Goal: Task Accomplishment & Management: Manage account settings

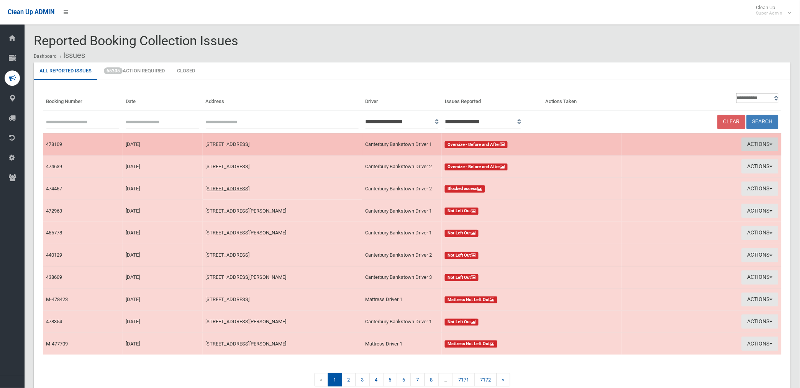
click at [757, 143] on button "Actions" at bounding box center [760, 145] width 37 height 14
click at [642, 162] on link "View Booking" at bounding box center [670, 160] width 91 height 13
click at [753, 140] on button "Actions" at bounding box center [760, 145] width 37 height 14
click at [644, 171] on link "Take Action" at bounding box center [670, 173] width 91 height 13
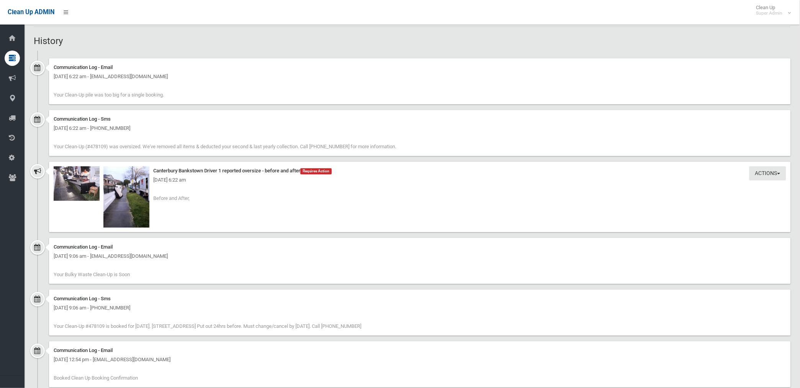
scroll to position [553, 0]
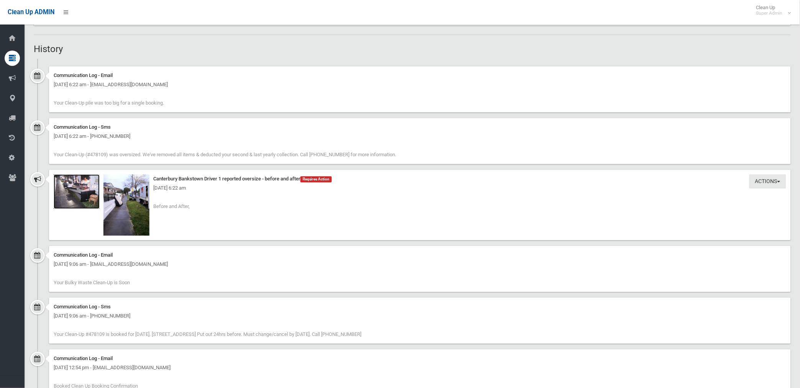
click at [93, 196] on img at bounding box center [77, 191] width 46 height 34
click at [138, 209] on img at bounding box center [126, 204] width 46 height 61
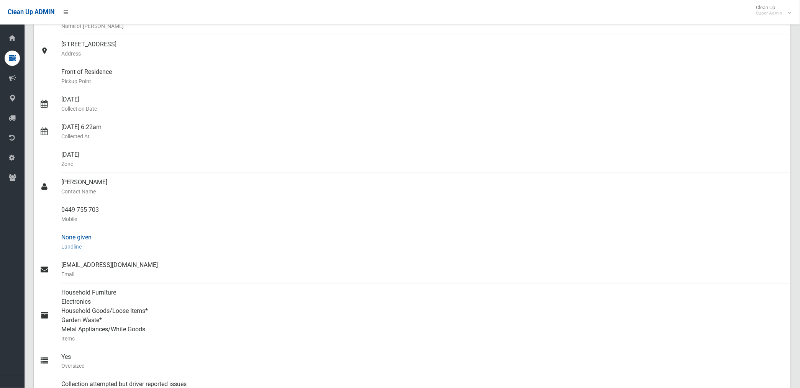
scroll to position [128, 0]
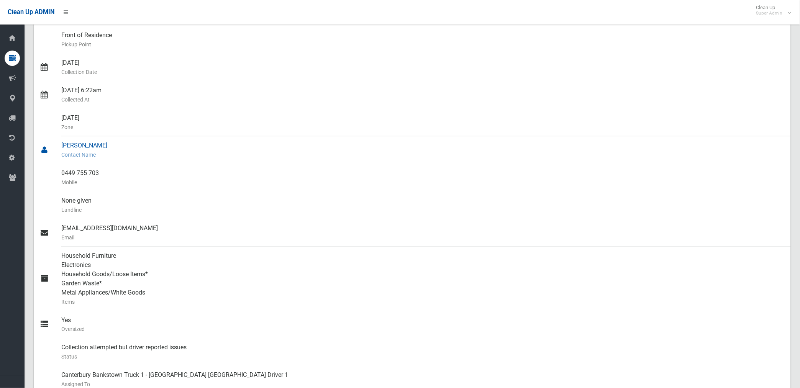
click at [84, 153] on small "Contact Name" at bounding box center [423, 154] width 724 height 9
drag, startPoint x: 62, startPoint y: 146, endPoint x: 106, endPoint y: 145, distance: 44.1
click at [106, 145] on div "Adriano Queiroz Contact Name" at bounding box center [423, 150] width 724 height 28
drag, startPoint x: 106, startPoint y: 145, endPoint x: 76, endPoint y: 181, distance: 46.5
click at [83, 183] on small "Mobile" at bounding box center [423, 182] width 724 height 9
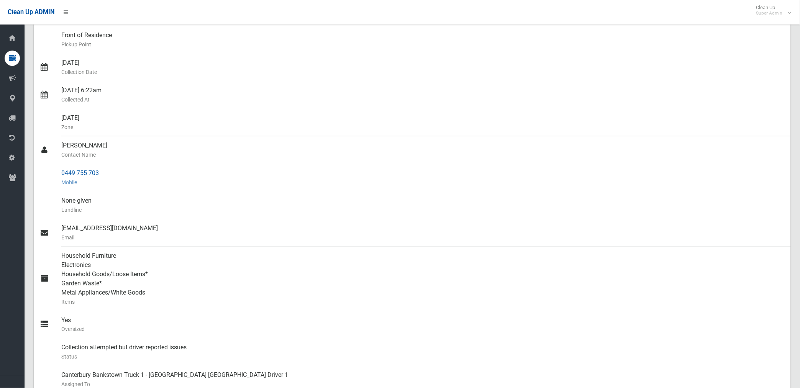
drag, startPoint x: 62, startPoint y: 172, endPoint x: 102, endPoint y: 174, distance: 40.3
click at [102, 174] on div "0449 755 703 Mobile" at bounding box center [423, 178] width 724 height 28
drag, startPoint x: 102, startPoint y: 174, endPoint x: 90, endPoint y: 173, distance: 11.9
copy div "0449 755 703"
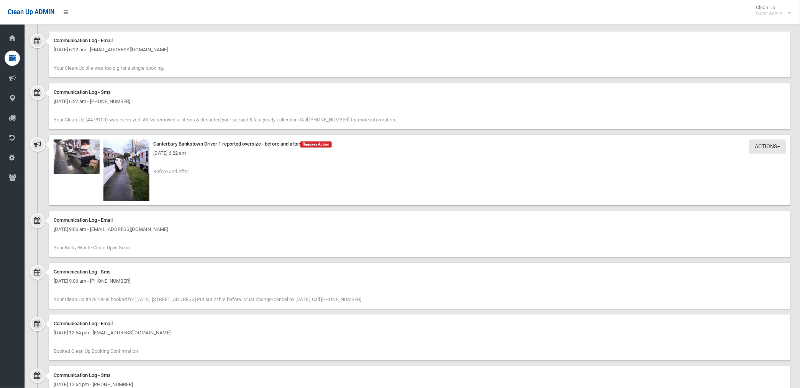
scroll to position [596, 0]
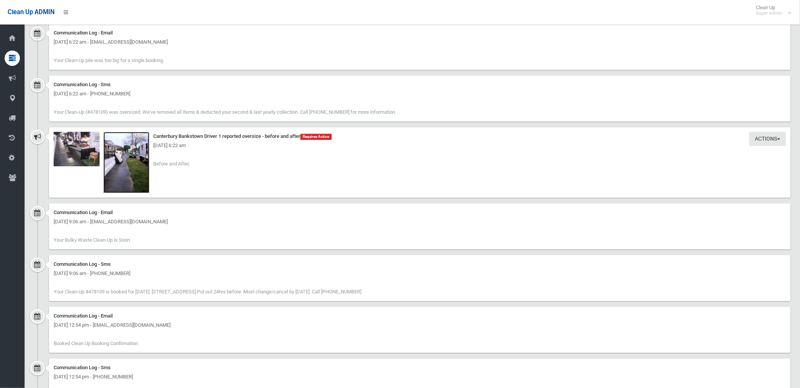
click at [139, 167] on img at bounding box center [126, 162] width 46 height 61
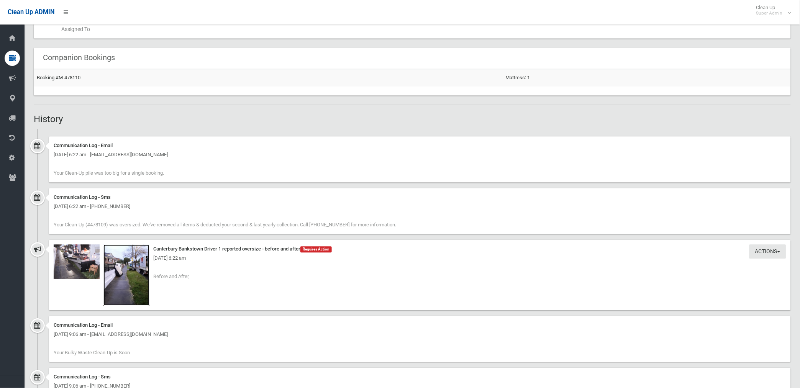
scroll to position [471, 0]
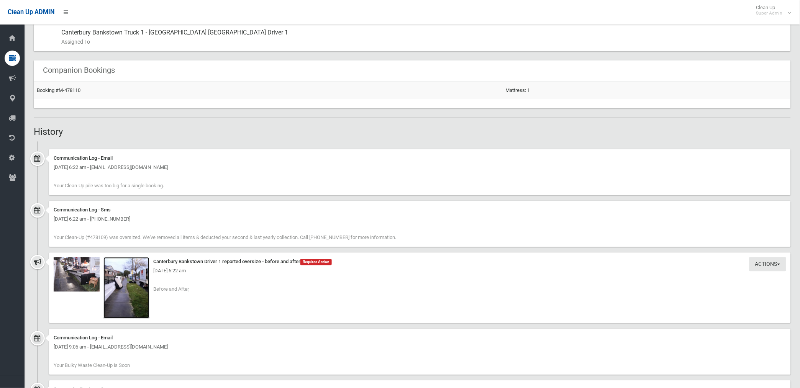
click at [135, 297] on img at bounding box center [126, 287] width 46 height 61
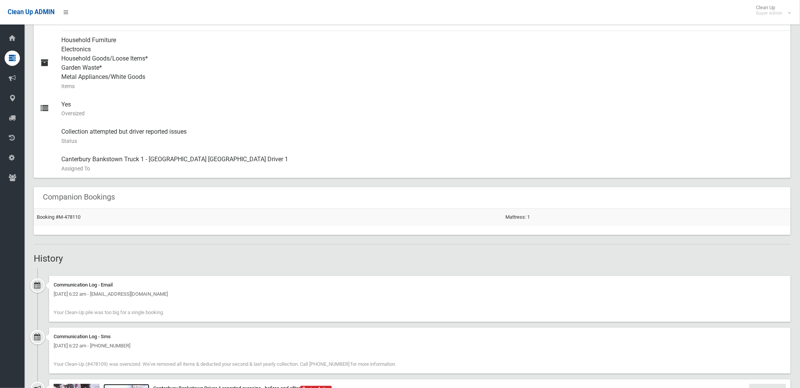
scroll to position [343, 0]
click at [69, 217] on link "Booking #M-478110" at bounding box center [59, 218] width 44 height 6
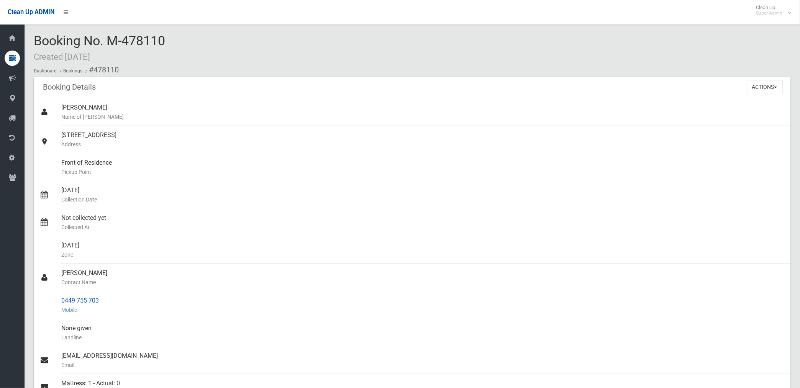
drag, startPoint x: 93, startPoint y: 69, endPoint x: 109, endPoint y: 300, distance: 231.6
copy section "478110 Booking Details Actions View Booking Edit Booking Clone Booking Add Book…"
click at [401, 196] on small "Collection Date" at bounding box center [423, 199] width 724 height 9
click at [759, 86] on button "Actions" at bounding box center [765, 87] width 37 height 14
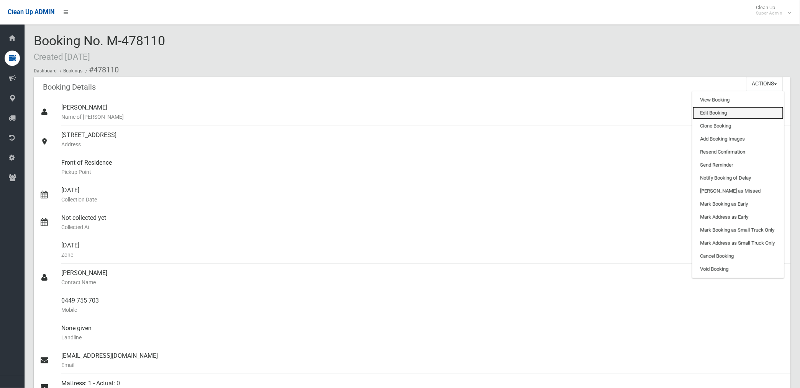
click at [705, 113] on link "Edit Booking" at bounding box center [738, 113] width 91 height 13
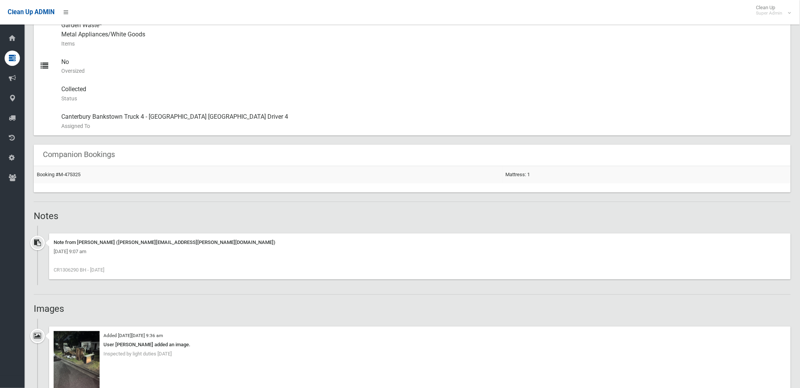
scroll to position [383, 0]
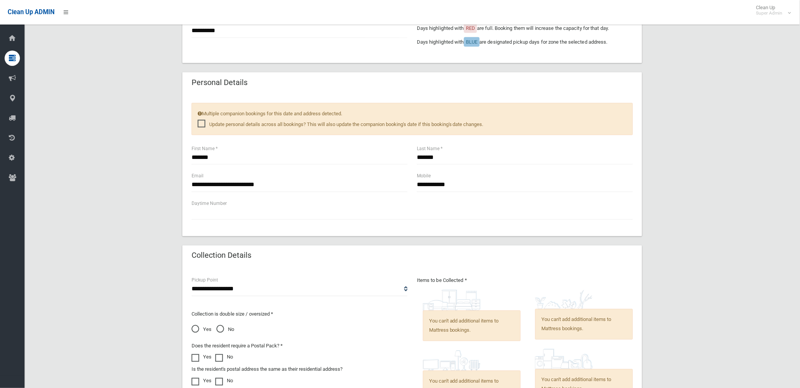
scroll to position [530, 0]
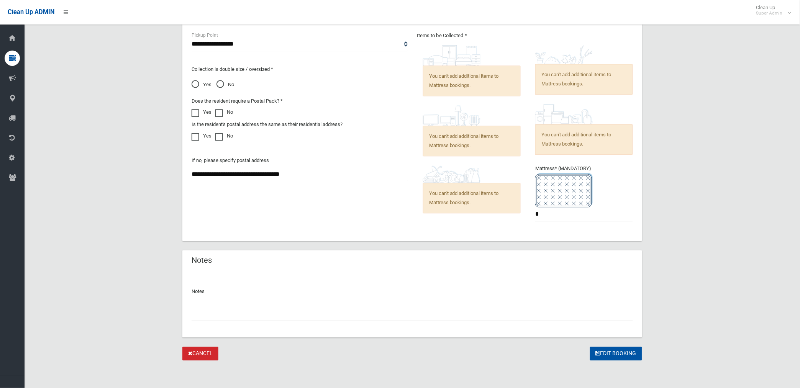
click at [289, 319] on input "text" at bounding box center [412, 314] width 441 height 14
paste input "********"
type input "**********"
click at [611, 351] on button "Edit Booking" at bounding box center [616, 354] width 52 height 14
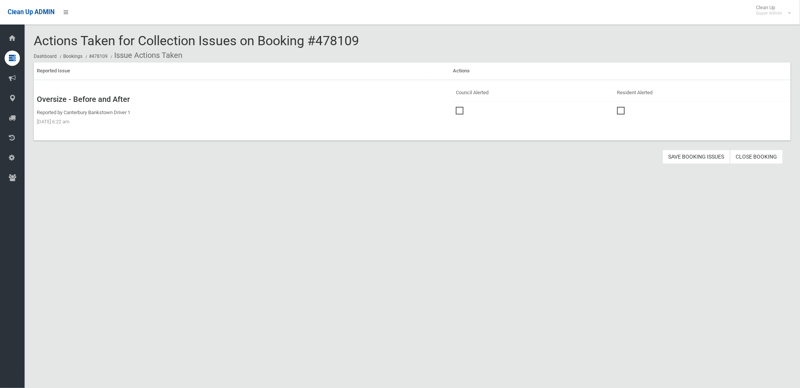
click at [458, 107] on span at bounding box center [461, 107] width 11 height 0
click at [701, 158] on button "Save Booking Issues" at bounding box center [696, 157] width 67 height 14
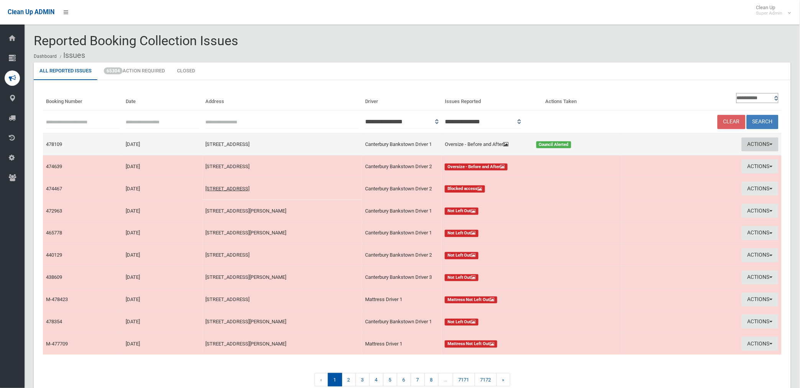
click at [752, 142] on button "Actions" at bounding box center [760, 145] width 37 height 14
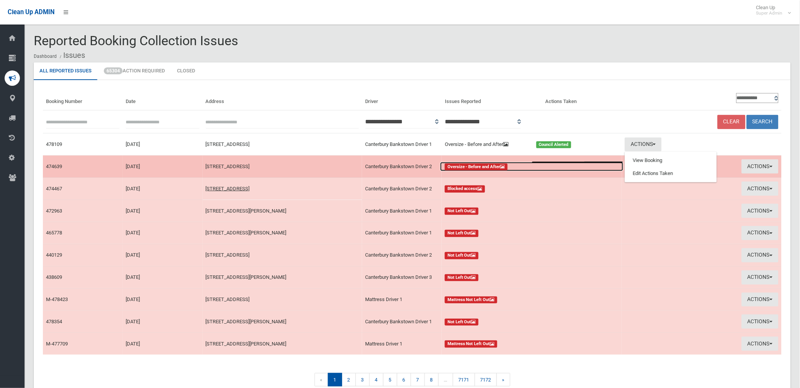
click at [539, 166] on div "Oversize - Before and After" at bounding box center [531, 166] width 183 height 9
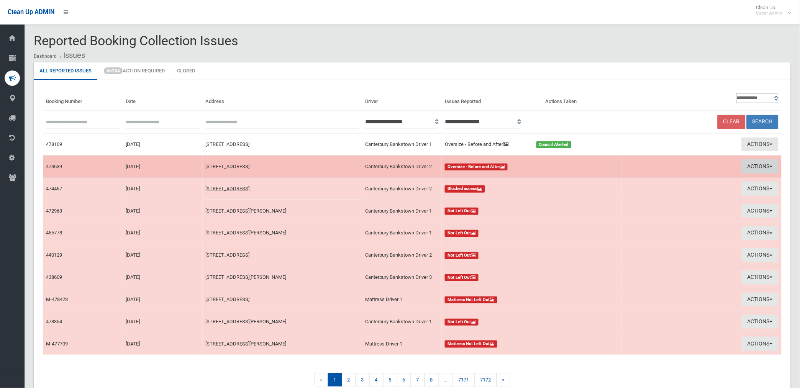
click at [758, 166] on button "Actions" at bounding box center [760, 166] width 37 height 14
click at [640, 184] on link "View Booking" at bounding box center [670, 182] width 91 height 13
click at [752, 162] on button "Actions" at bounding box center [760, 166] width 37 height 14
click at [655, 195] on link "Take Action" at bounding box center [670, 195] width 91 height 13
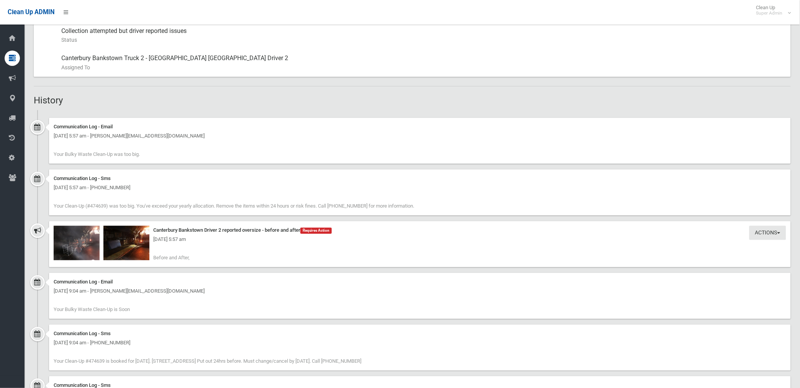
scroll to position [395, 0]
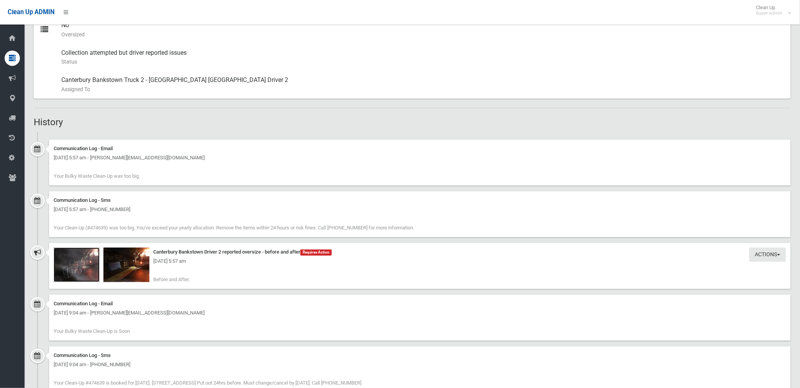
click at [82, 267] on img at bounding box center [77, 265] width 46 height 34
click at [135, 270] on img at bounding box center [126, 265] width 46 height 34
click at [137, 271] on img at bounding box center [126, 265] width 46 height 34
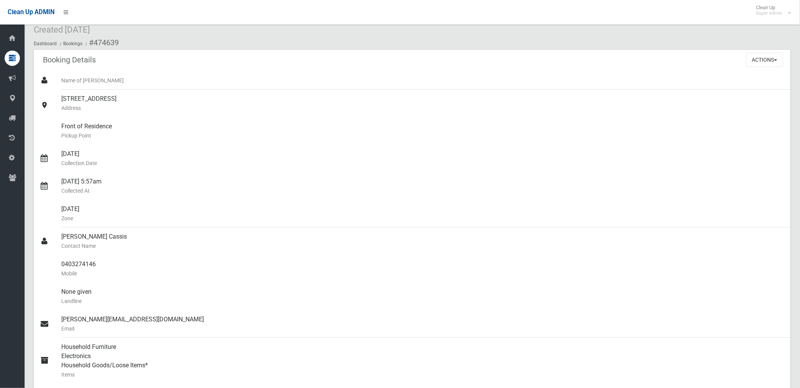
scroll to position [0, 0]
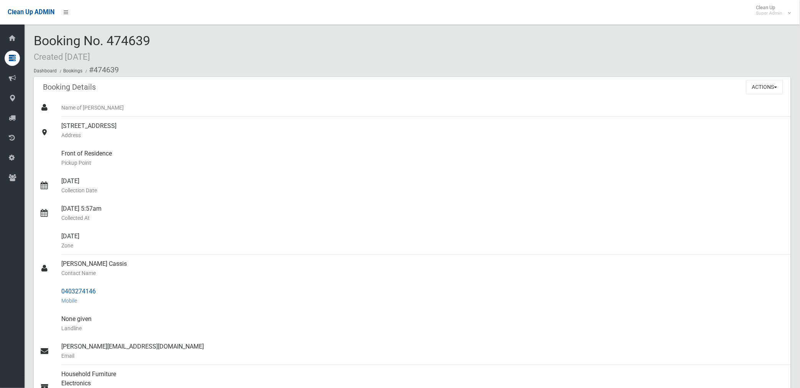
drag, startPoint x: 61, startPoint y: 292, endPoint x: 104, endPoint y: 292, distance: 42.5
click at [104, 292] on div "0403274146 Mobile" at bounding box center [423, 296] width 724 height 28
drag, startPoint x: 104, startPoint y: 292, endPoint x: 77, endPoint y: 293, distance: 27.3
copy div "0403274146"
drag, startPoint x: 94, startPoint y: 67, endPoint x: 101, endPoint y: 289, distance: 221.6
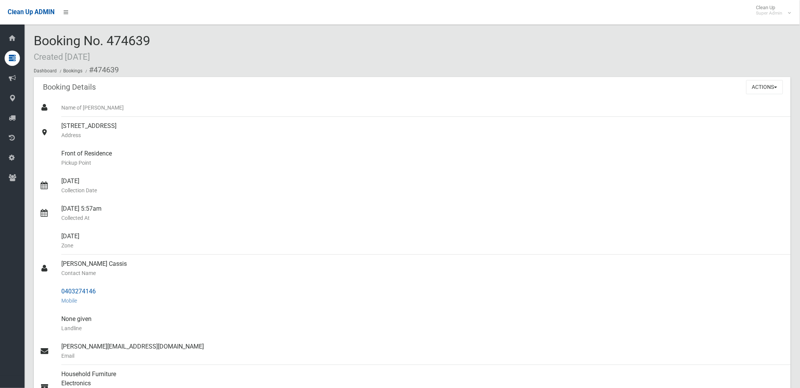
copy section "474639 Booking Details Actions View Booking Edit Booking Clone Booking Add Book…"
click at [144, 230] on div "Friday Zone" at bounding box center [423, 241] width 724 height 28
drag, startPoint x: 61, startPoint y: 291, endPoint x: 97, endPoint y: 291, distance: 35.3
click at [97, 291] on div "0403274146 Mobile" at bounding box center [423, 296] width 724 height 28
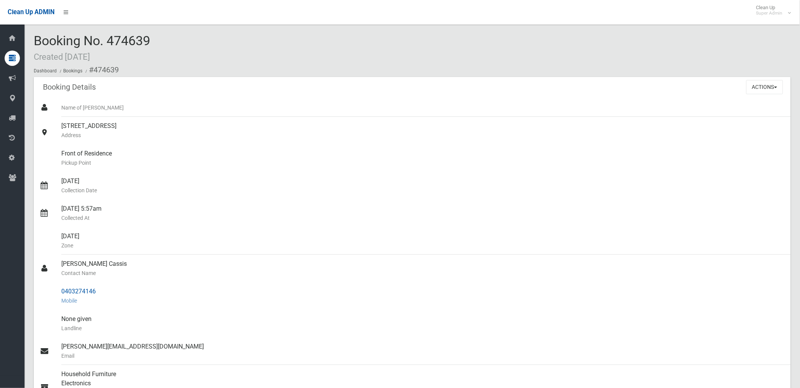
drag, startPoint x: 97, startPoint y: 291, endPoint x: 90, endPoint y: 292, distance: 6.2
copy div "0403274146"
click at [185, 169] on div "Front of Residence Pickup Point" at bounding box center [423, 158] width 724 height 28
drag, startPoint x: 92, startPoint y: 70, endPoint x: 102, endPoint y: 286, distance: 216.7
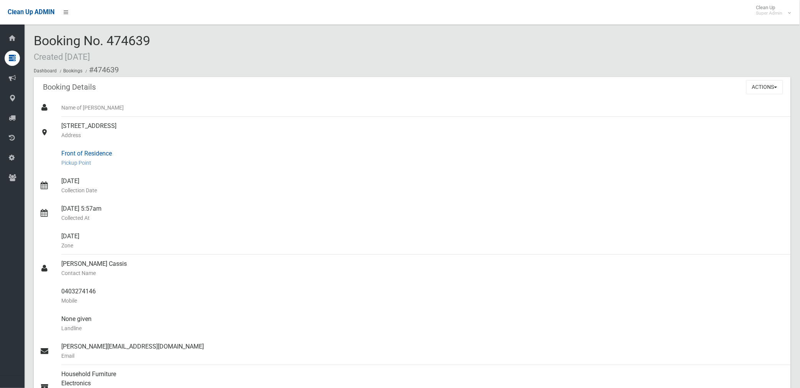
copy section "474639 Booking Details Actions View Booking Edit Booking Clone Booking Add Book…"
click at [275, 156] on div "Front of Residence Pickup Point" at bounding box center [423, 158] width 724 height 28
click at [759, 85] on button "Actions" at bounding box center [765, 87] width 37 height 14
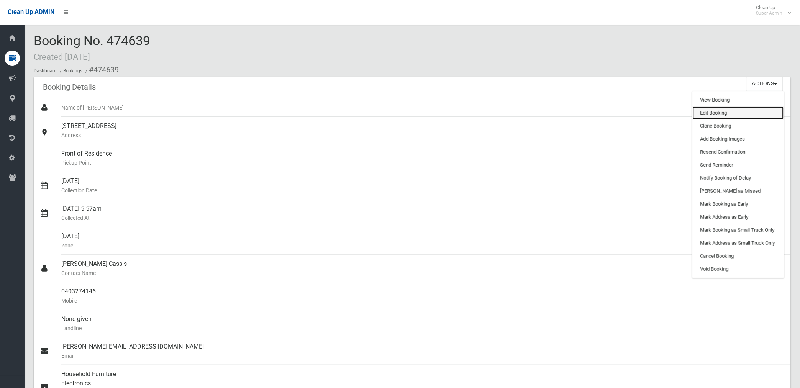
click at [707, 117] on link "Edit Booking" at bounding box center [738, 113] width 91 height 13
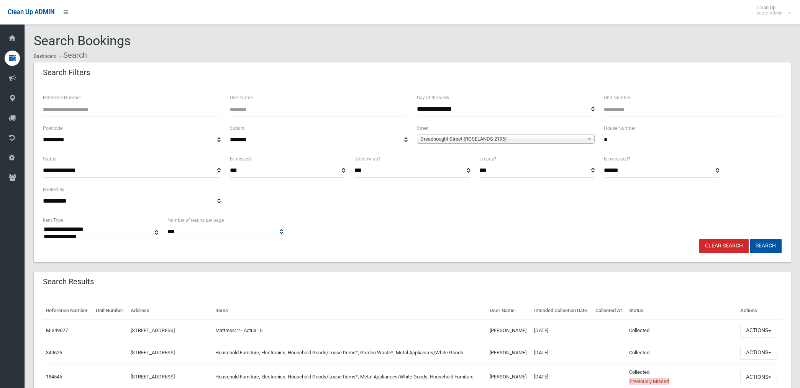
select select
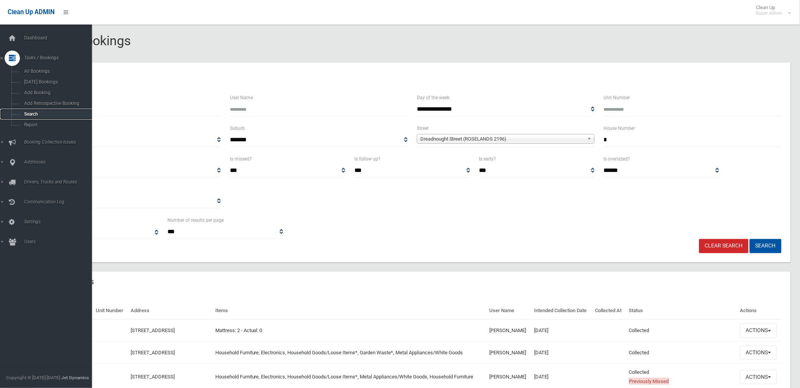
click at [34, 115] on span "Search" at bounding box center [57, 114] width 70 height 5
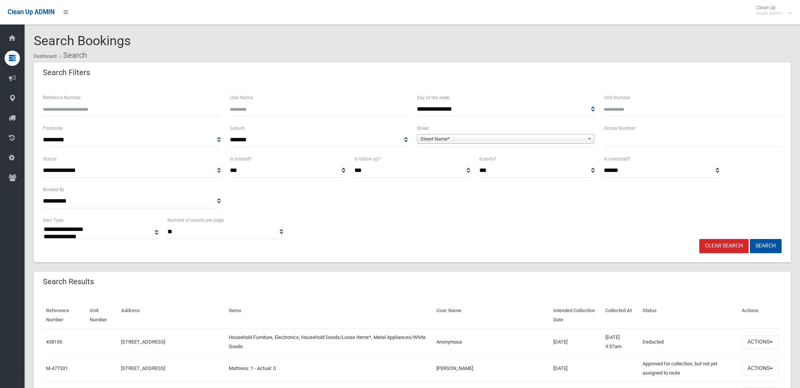
select select
click at [433, 140] on span "Street Name*" at bounding box center [502, 139] width 164 height 9
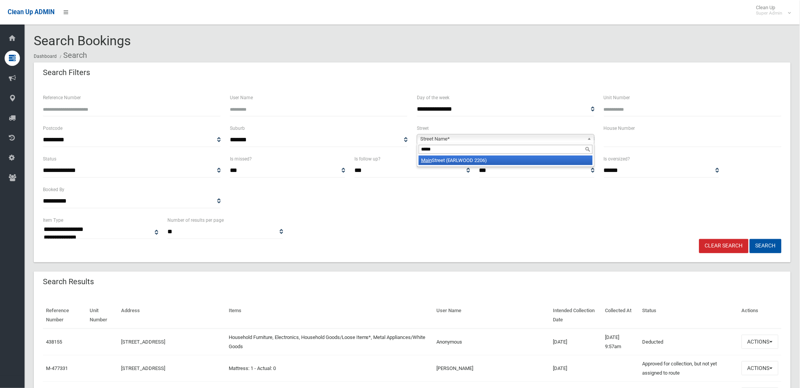
type input "****"
click at [458, 158] on li "Main Street (EARLWOOD 2206)" at bounding box center [506, 161] width 174 height 10
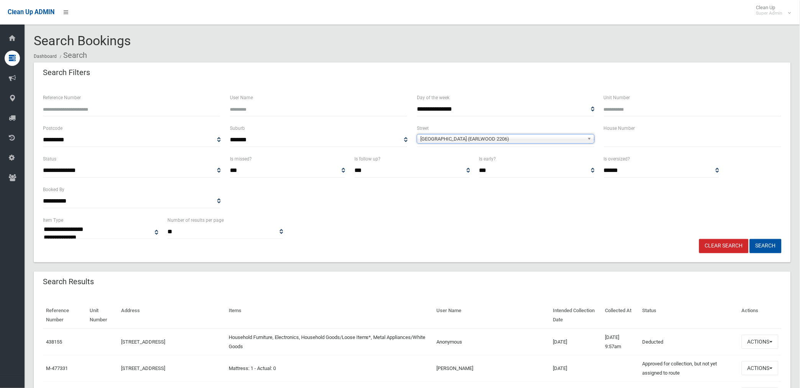
click at [619, 137] on input "text" at bounding box center [693, 140] width 178 height 14
type input "**"
click at [750, 239] on button "Search" at bounding box center [766, 246] width 32 height 14
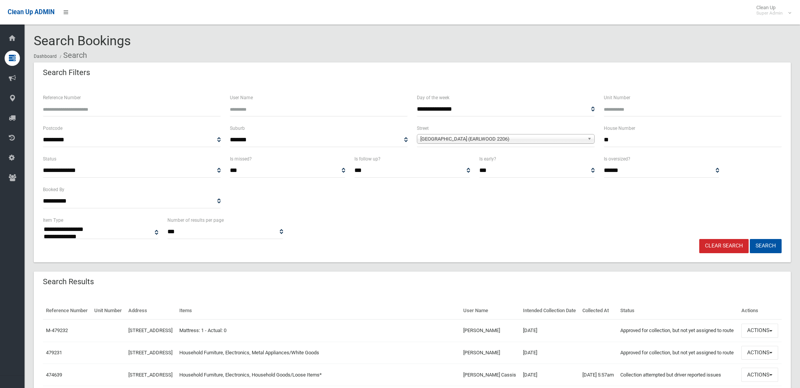
select select
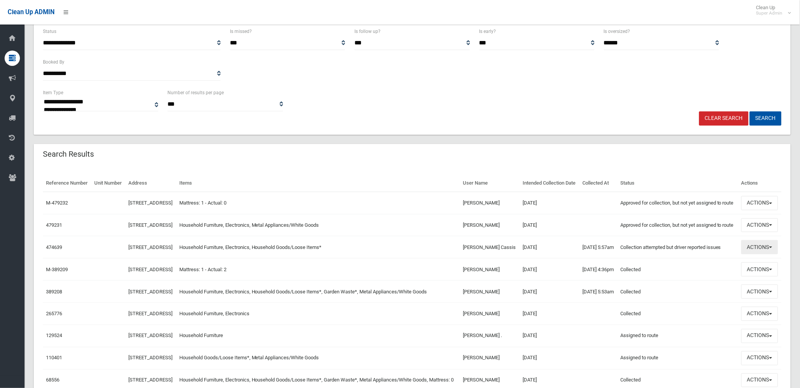
click at [766, 254] on button "Actions" at bounding box center [760, 247] width 37 height 14
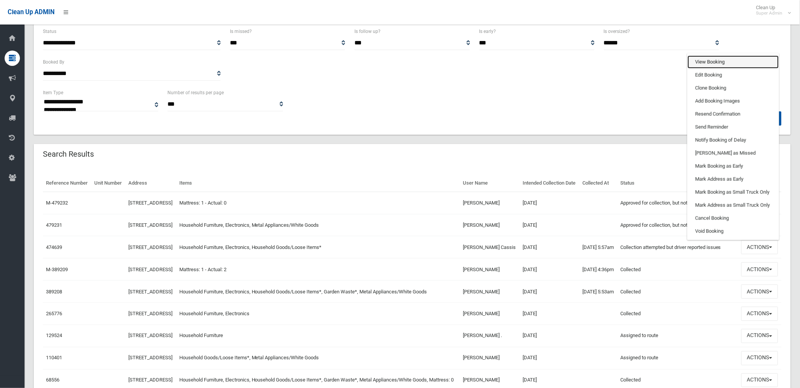
click at [704, 69] on link "View Booking" at bounding box center [733, 62] width 91 height 13
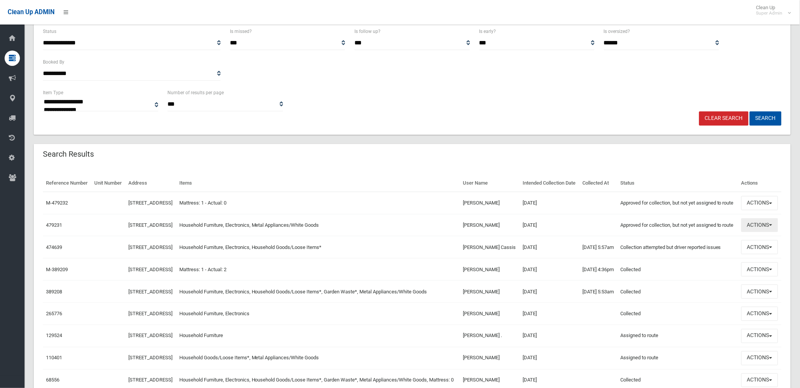
click at [757, 233] on button "Actions" at bounding box center [760, 225] width 37 height 14
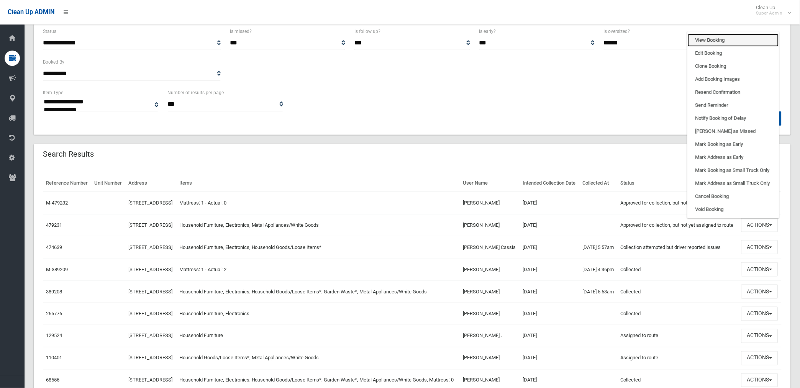
click at [706, 47] on link "View Booking" at bounding box center [733, 40] width 91 height 13
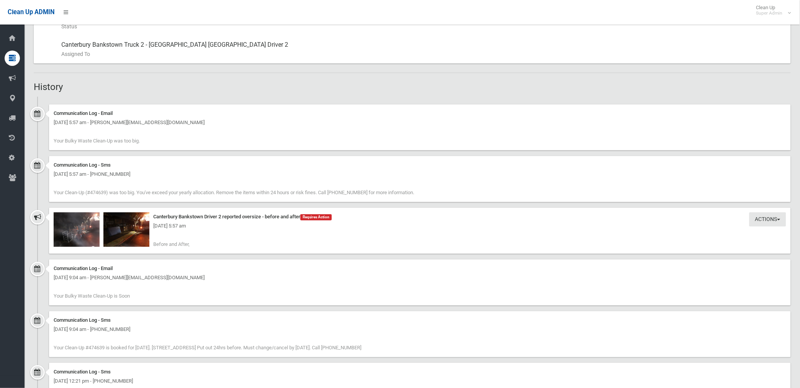
scroll to position [426, 0]
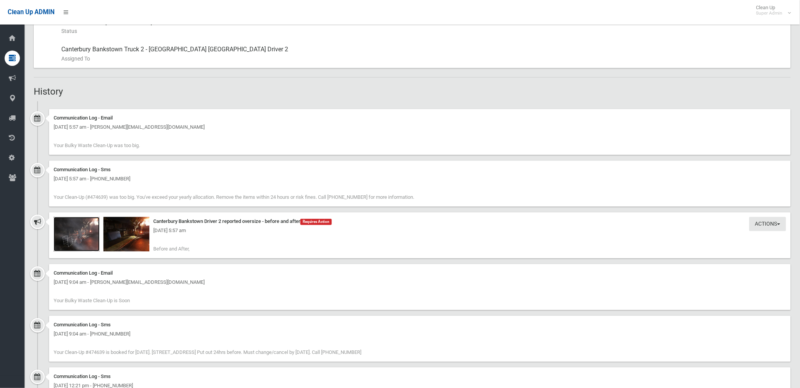
click at [88, 242] on img at bounding box center [77, 234] width 46 height 34
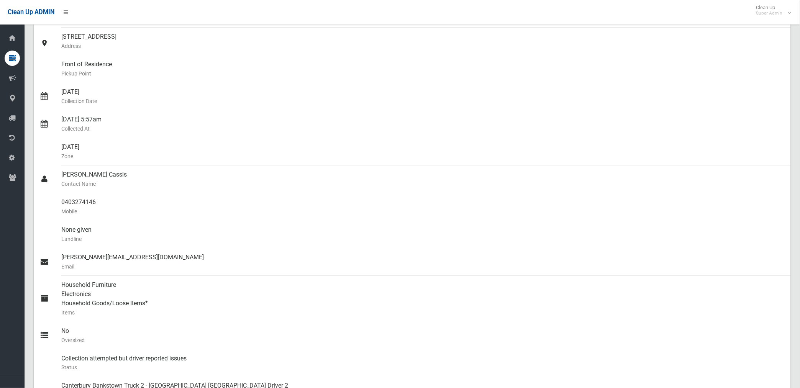
scroll to position [85, 0]
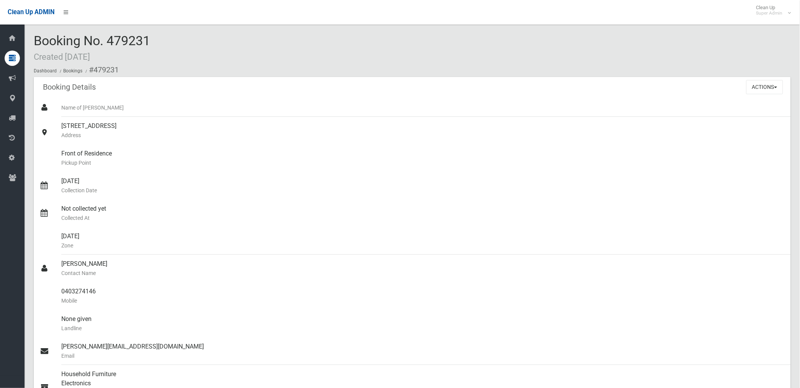
drag, startPoint x: 110, startPoint y: 39, endPoint x: 152, endPoint y: 40, distance: 41.8
click at [152, 40] on div "Booking No. 479231 Created 15/08/2025 Dashboard Bookings #479231" at bounding box center [412, 55] width 757 height 43
drag, startPoint x: 152, startPoint y: 40, endPoint x: 145, endPoint y: 39, distance: 7.3
copy span "479231"
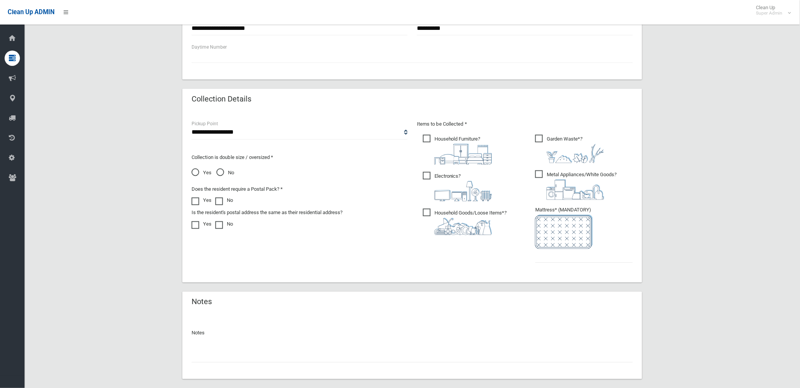
scroll to position [323, 0]
click at [233, 356] on input "text" at bounding box center [412, 357] width 441 height 14
paste input "********"
type input "**********"
click at [562, 257] on input "text" at bounding box center [584, 257] width 98 height 14
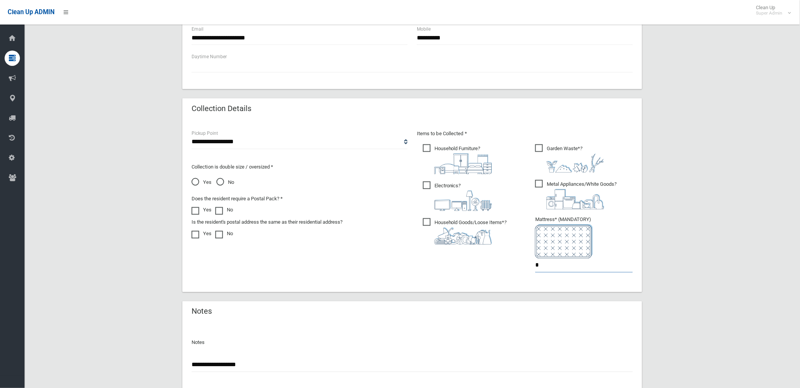
scroll to position [366, 0]
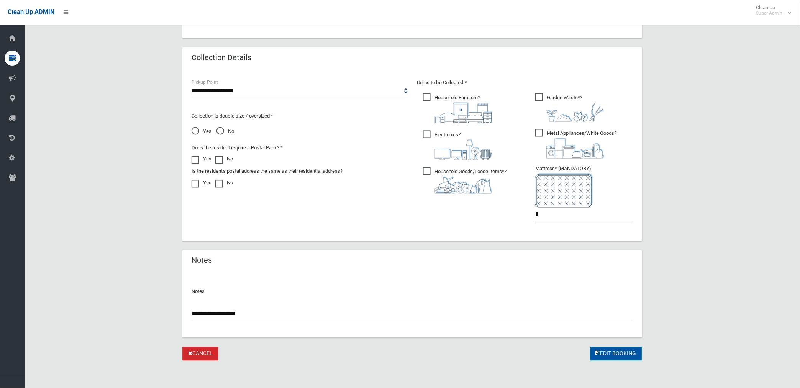
type input "*"
click at [605, 351] on button "Edit Booking" at bounding box center [616, 354] width 52 height 14
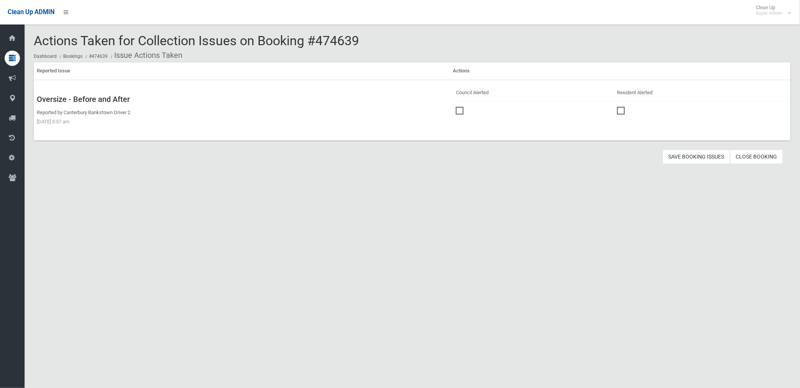
click at [458, 107] on span at bounding box center [461, 107] width 11 height 0
click at [702, 158] on button "Save Booking Issues" at bounding box center [696, 157] width 67 height 14
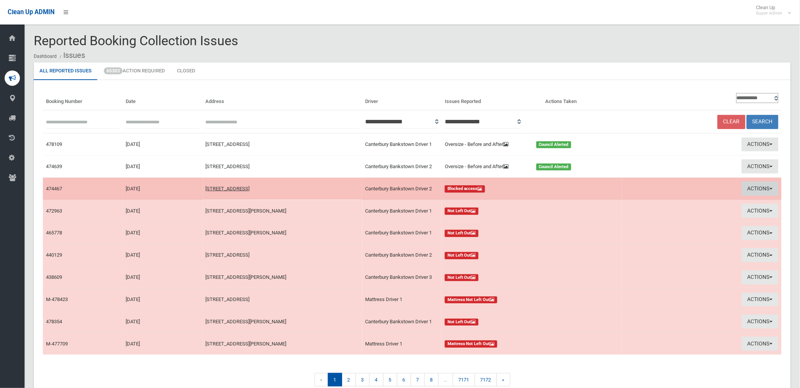
click at [763, 185] on button "Actions" at bounding box center [760, 189] width 37 height 14
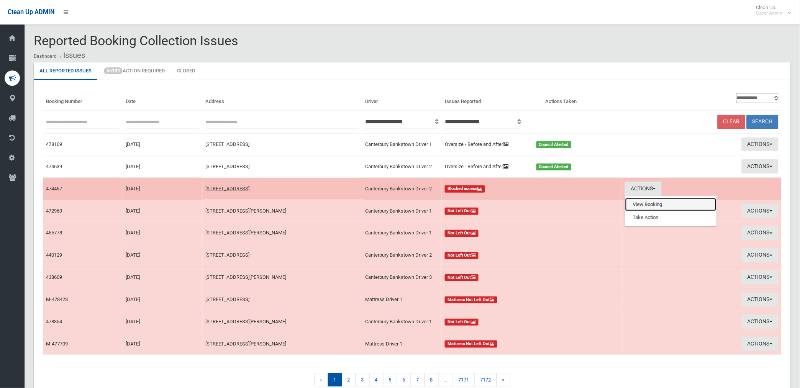
click at [636, 205] on link "View Booking" at bounding box center [670, 204] width 91 height 13
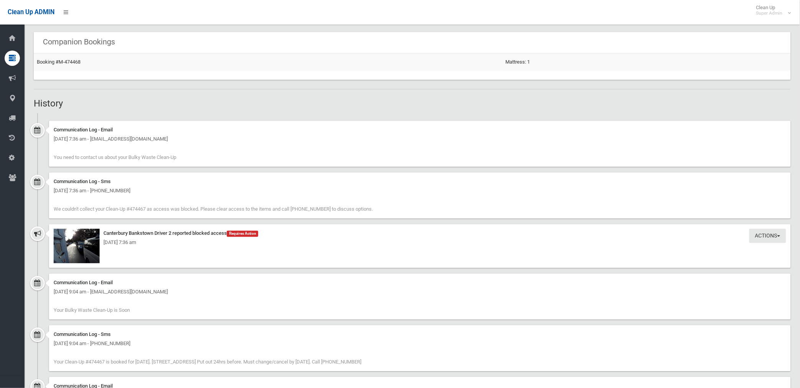
scroll to position [511, 0]
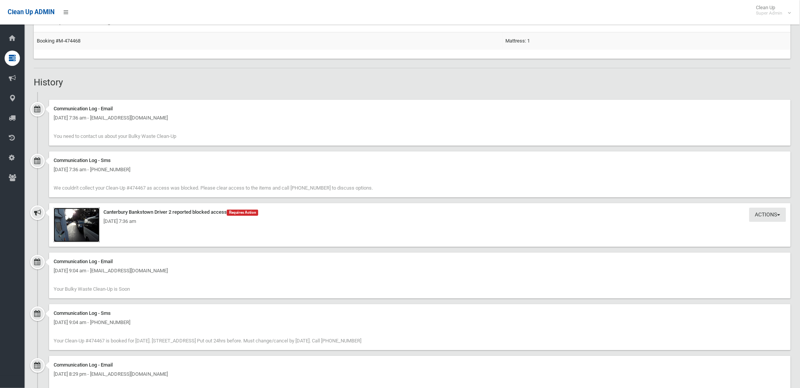
click at [90, 227] on img at bounding box center [77, 225] width 46 height 34
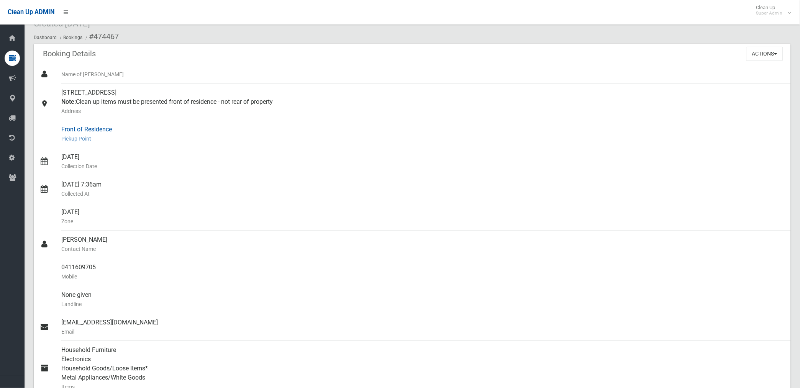
scroll to position [0, 0]
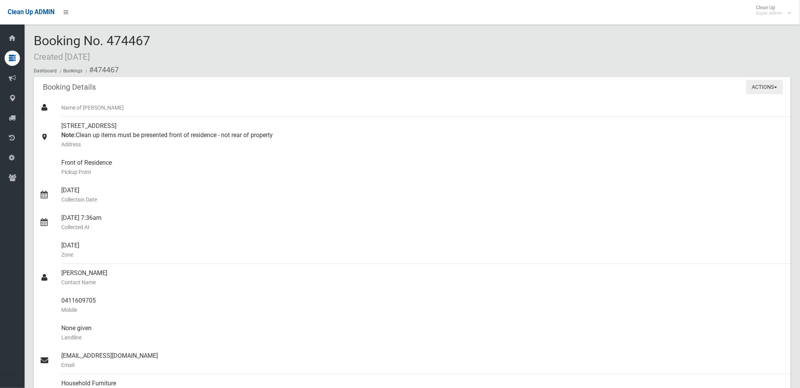
click at [765, 84] on button "Actions" at bounding box center [765, 87] width 37 height 14
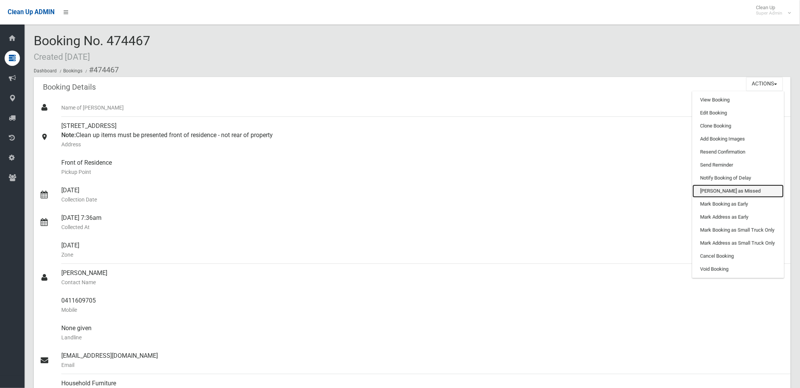
click at [717, 190] on link "Mark as Missed" at bounding box center [738, 191] width 91 height 13
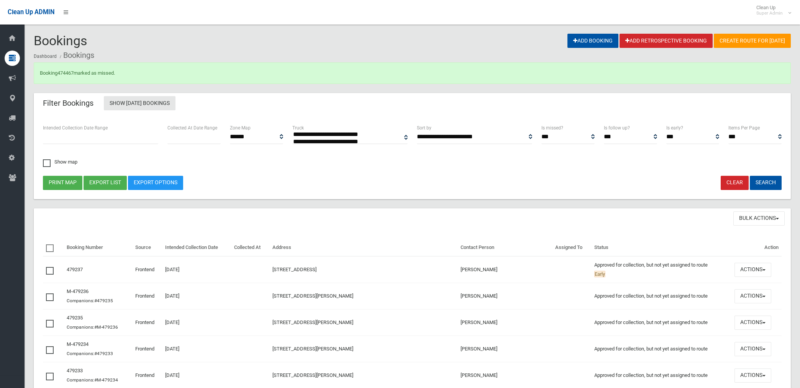
select select
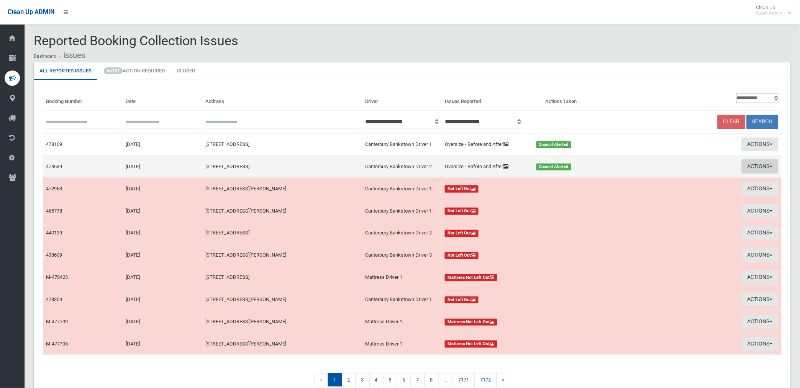
click at [756, 166] on button "Actions" at bounding box center [760, 166] width 37 height 14
click at [649, 195] on link "Edit Actions Taken" at bounding box center [670, 195] width 91 height 13
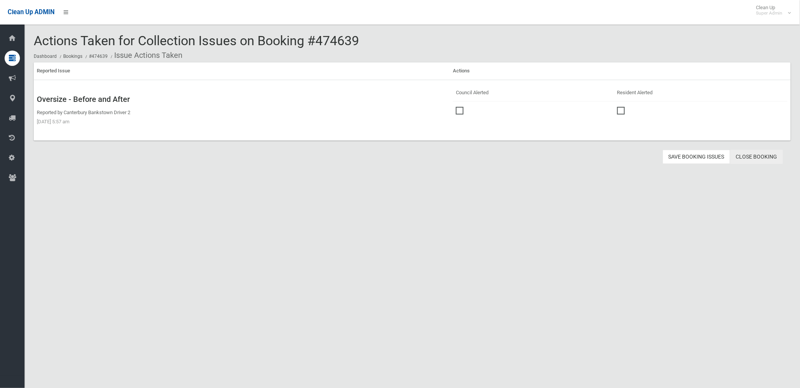
click at [753, 153] on link "Close Booking" at bounding box center [756, 157] width 53 height 14
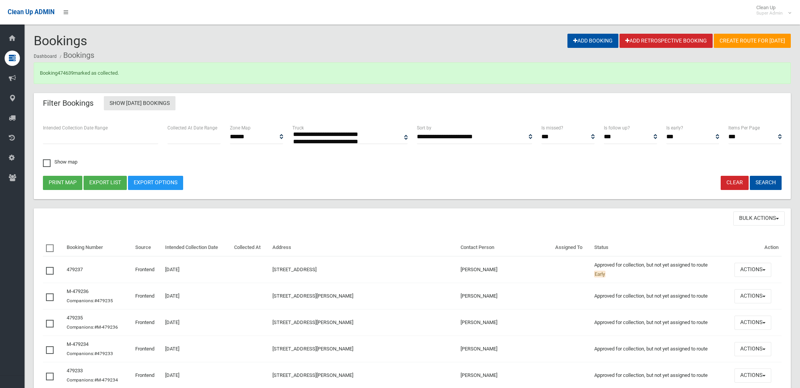
select select
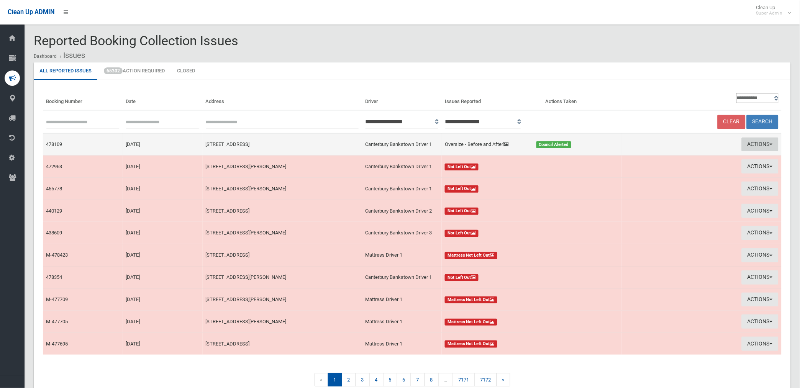
click at [752, 141] on button "Actions" at bounding box center [760, 145] width 37 height 14
click at [661, 176] on link "Edit Actions Taken" at bounding box center [670, 173] width 91 height 13
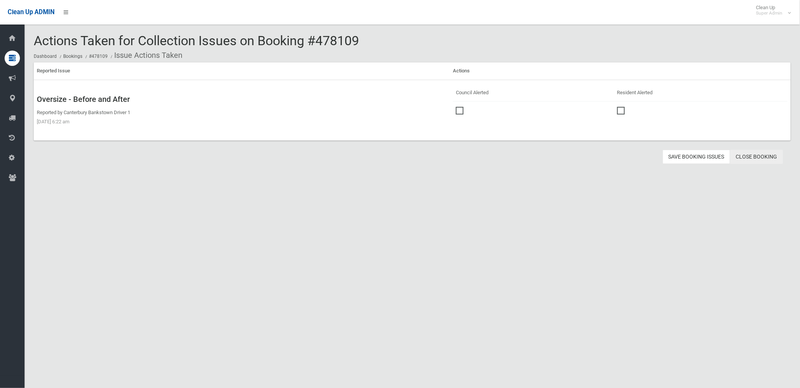
click at [756, 154] on link "Close Booking" at bounding box center [756, 157] width 53 height 14
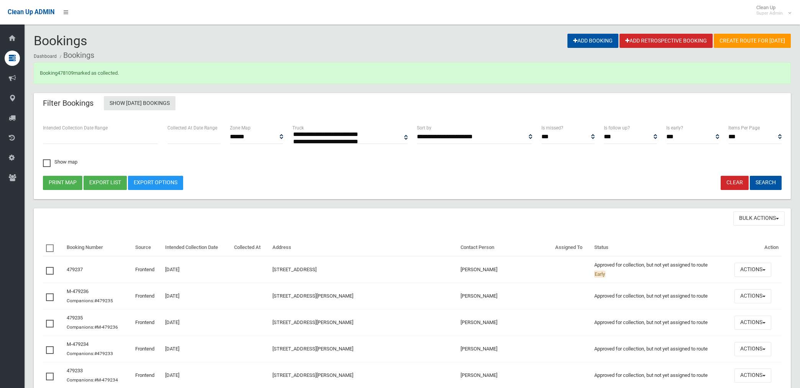
select select
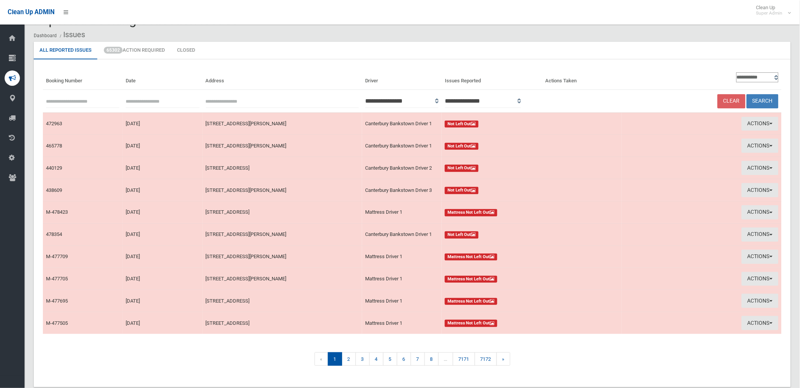
scroll to position [39, 0]
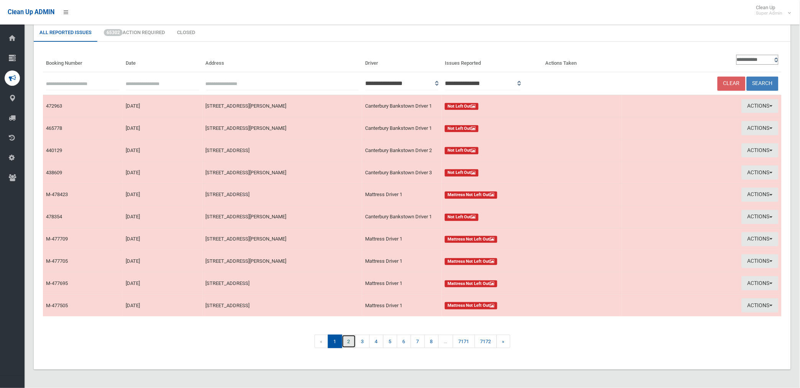
click at [348, 341] on link "2" at bounding box center [349, 341] width 14 height 13
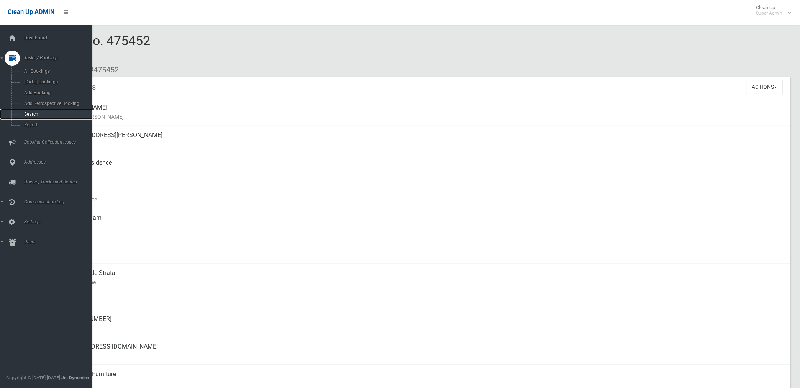
click at [30, 114] on span "Search" at bounding box center [57, 114] width 70 height 5
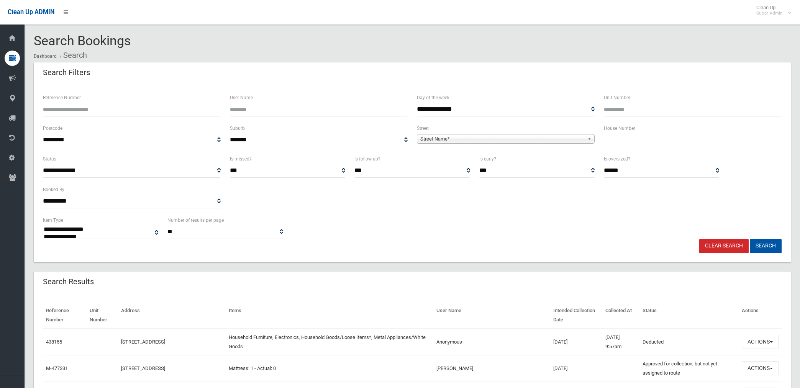
select select
click at [164, 111] on input "Reference Number" at bounding box center [132, 109] width 178 height 14
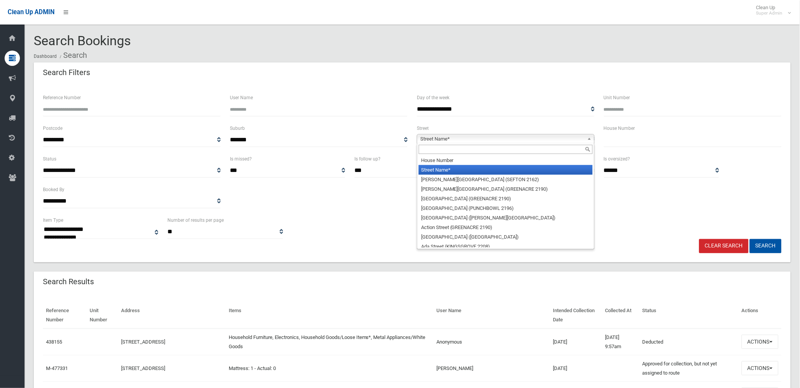
click at [459, 139] on span "Street Name*" at bounding box center [502, 139] width 164 height 9
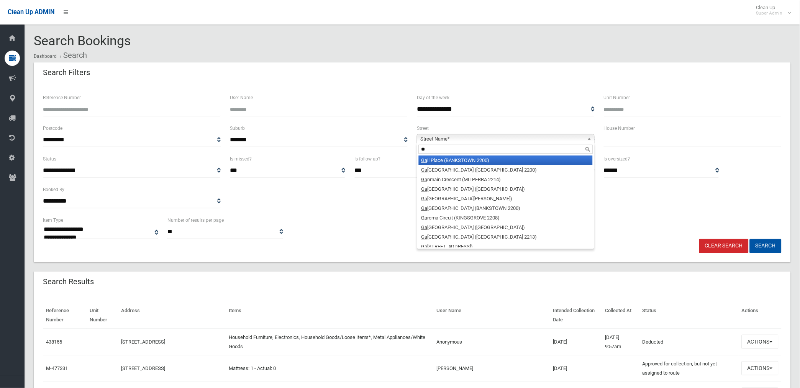
type input "***"
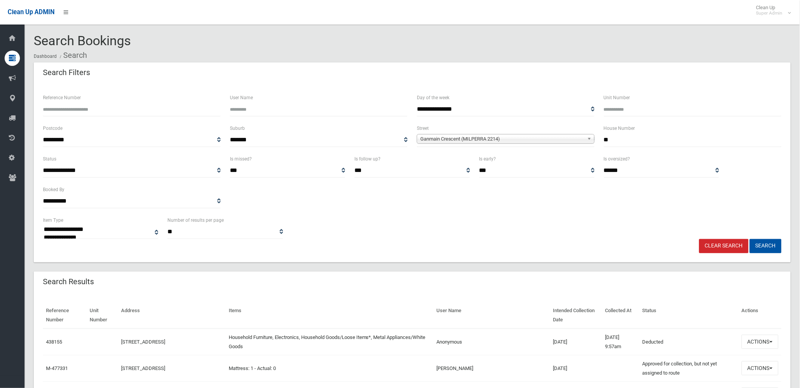
type input "**"
click at [750, 239] on button "Search" at bounding box center [766, 246] width 32 height 14
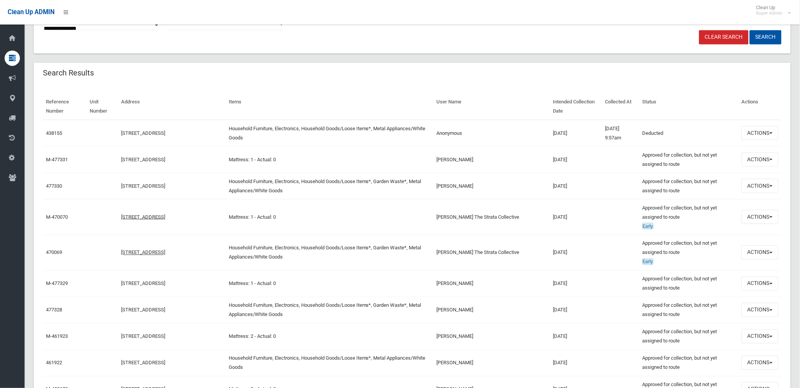
scroll to position [213, 0]
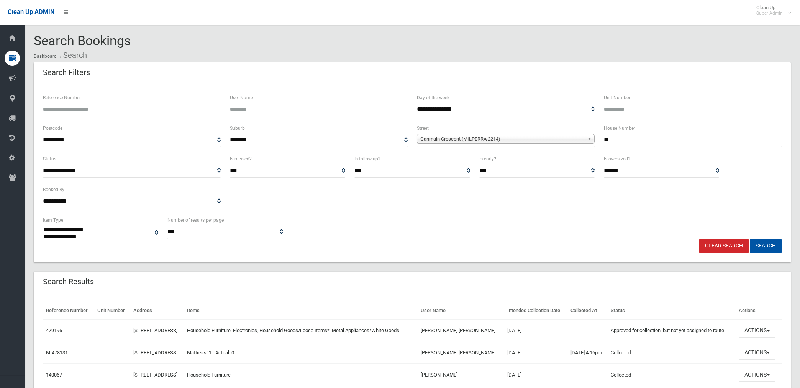
select select
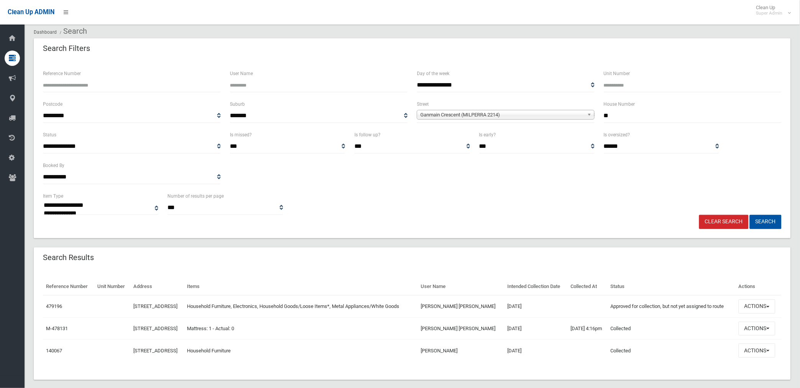
scroll to position [34, 0]
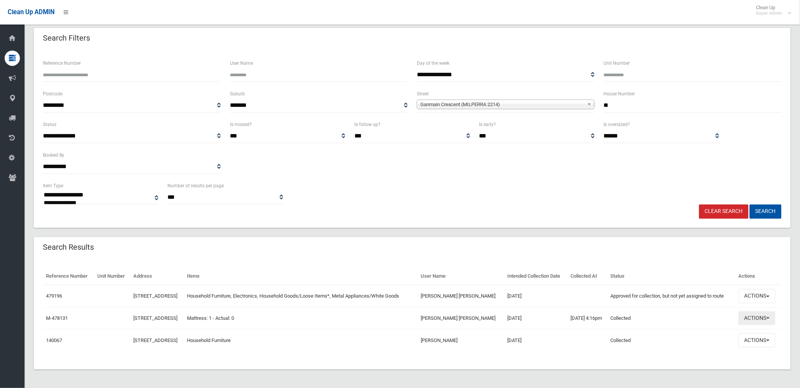
click at [753, 317] on button "Actions" at bounding box center [757, 319] width 37 height 14
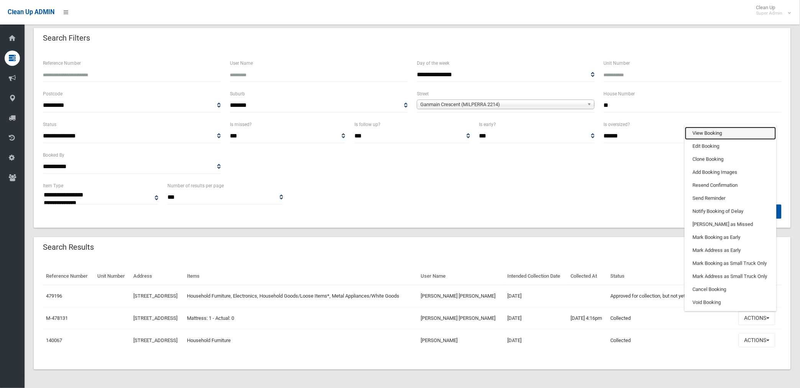
click at [712, 131] on link "View Booking" at bounding box center [730, 133] width 91 height 13
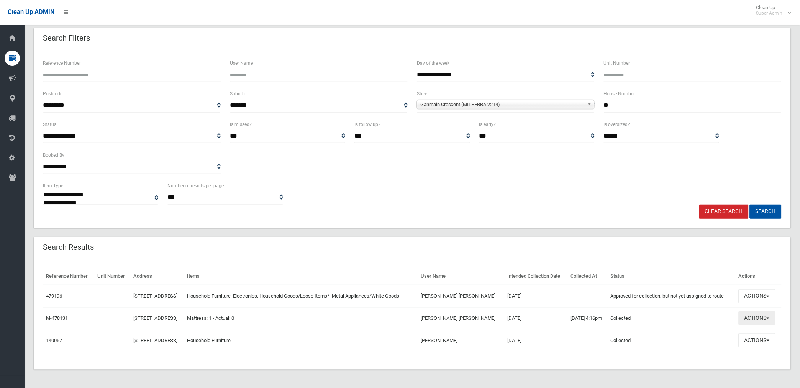
click at [757, 316] on button "Actions" at bounding box center [757, 319] width 37 height 14
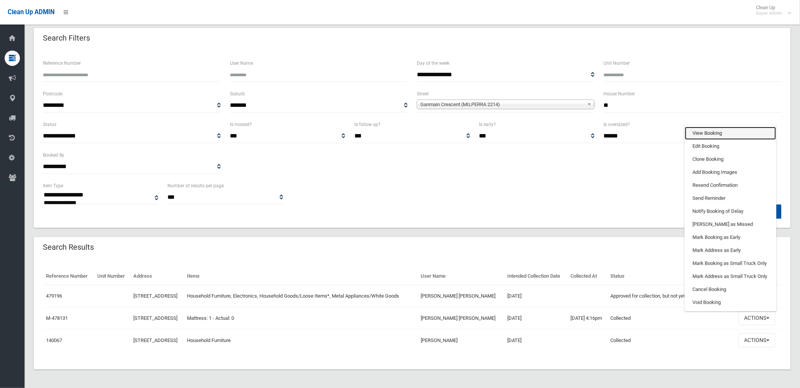
click at [707, 131] on link "View Booking" at bounding box center [730, 133] width 91 height 13
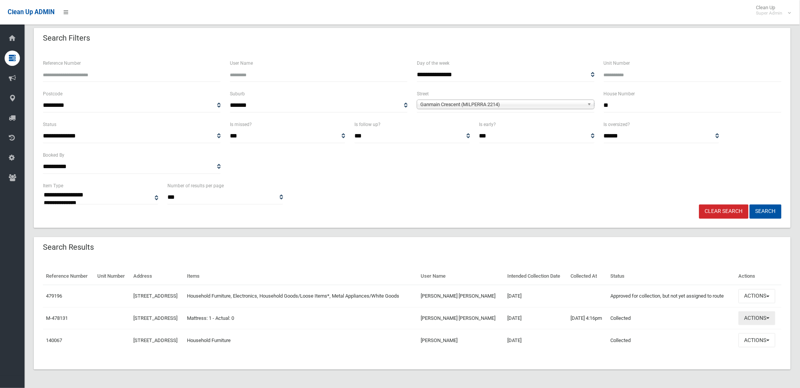
click at [756, 319] on button "Actions" at bounding box center [757, 319] width 37 height 14
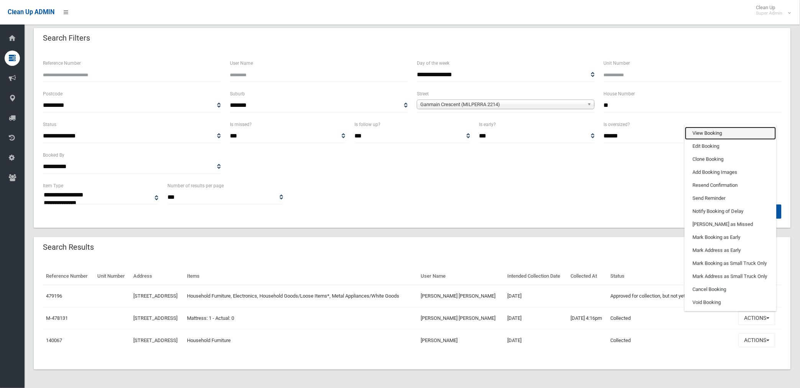
click at [717, 133] on link "View Booking" at bounding box center [730, 133] width 91 height 13
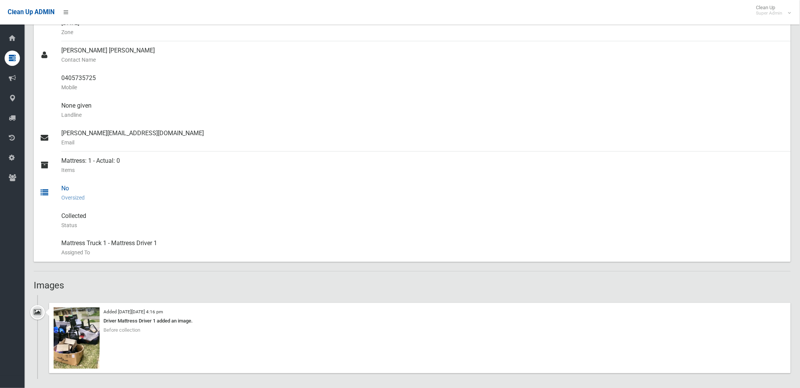
scroll to position [340, 0]
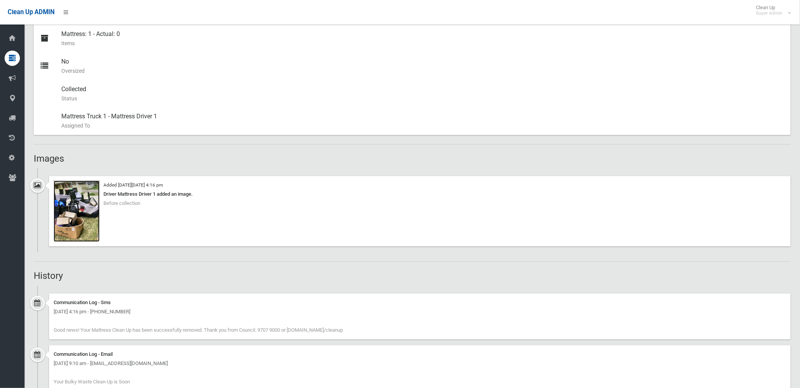
click at [85, 229] on img at bounding box center [77, 211] width 46 height 61
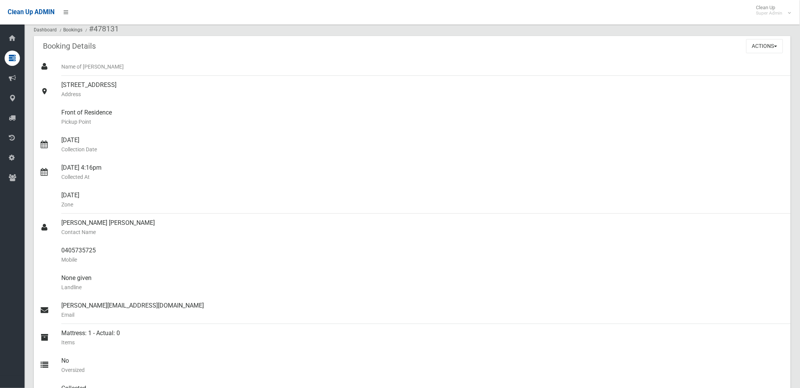
scroll to position [0, 0]
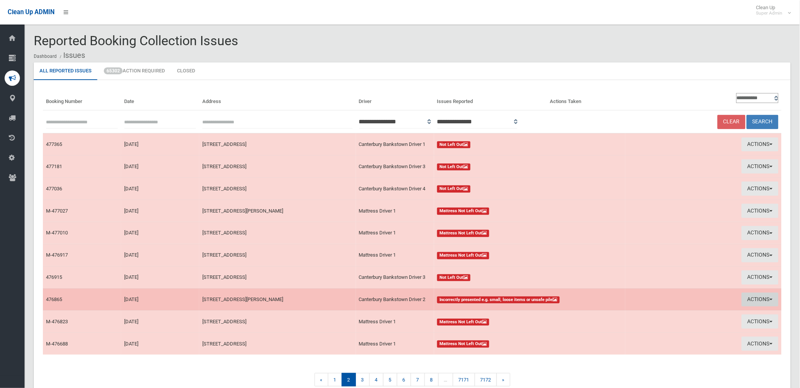
click at [756, 294] on button "Actions" at bounding box center [760, 300] width 37 height 14
click at [645, 316] on link "View Booking" at bounding box center [674, 315] width 91 height 13
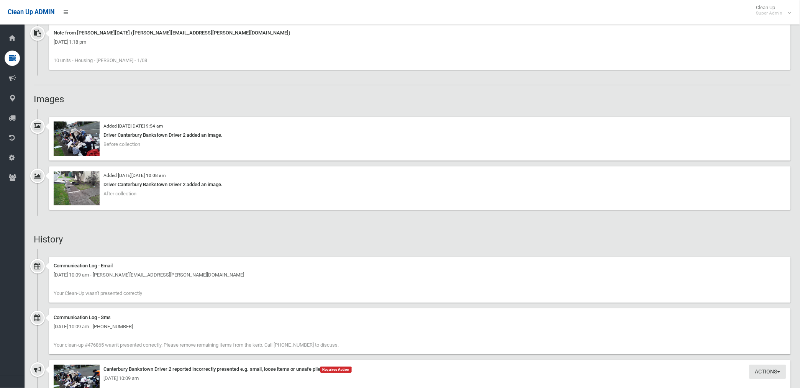
scroll to position [681, 0]
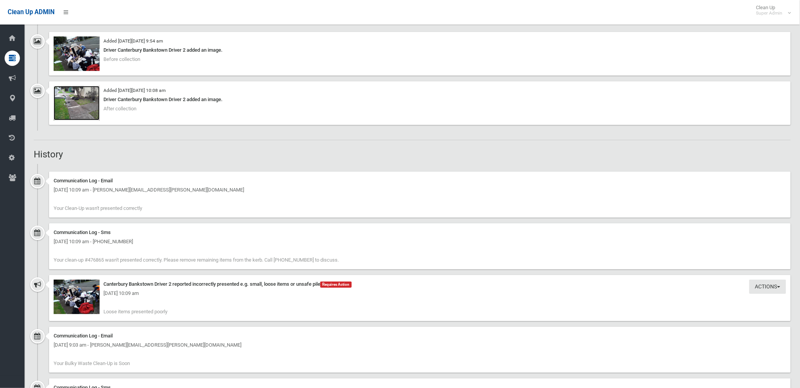
click at [76, 102] on img at bounding box center [77, 103] width 46 height 34
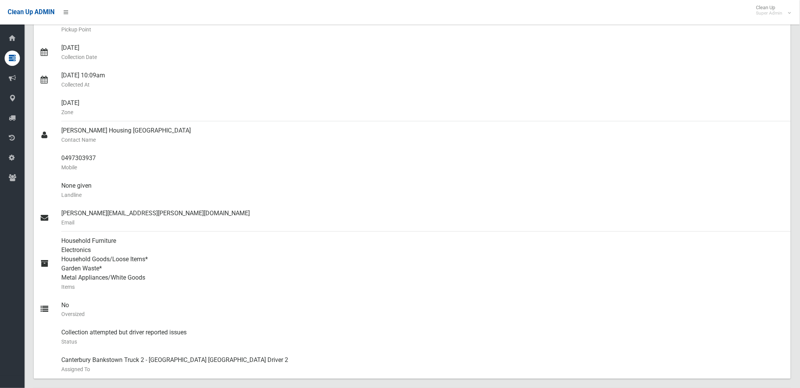
scroll to position [128, 0]
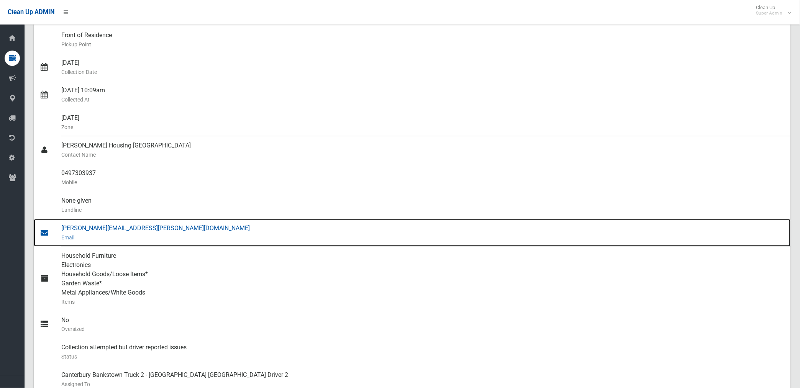
click at [101, 231] on div "[PERSON_NAME][EMAIL_ADDRESS][PERSON_NAME][DOMAIN_NAME] Email" at bounding box center [423, 233] width 724 height 28
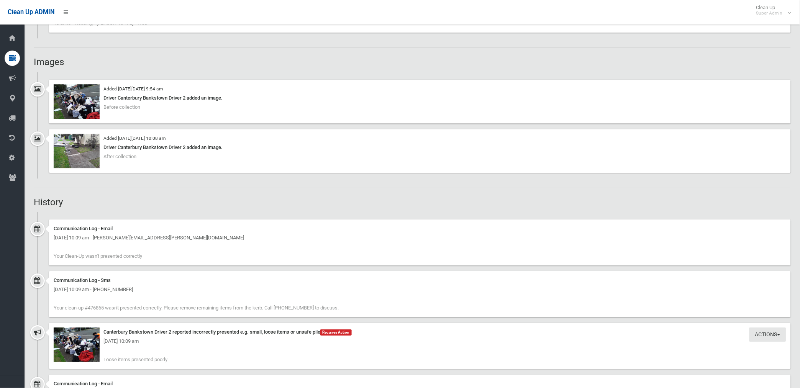
scroll to position [638, 0]
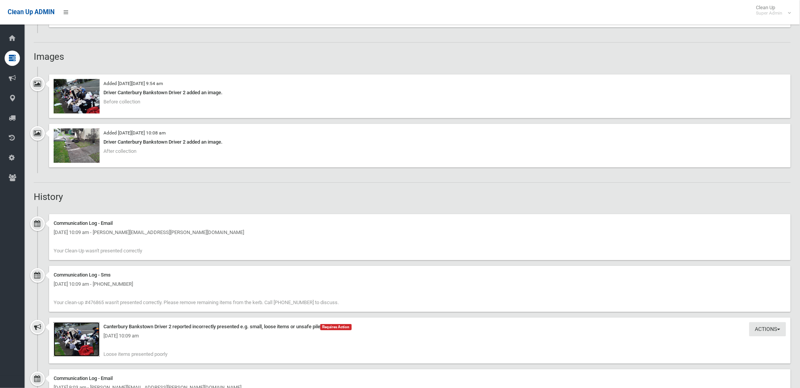
click at [91, 343] on img at bounding box center [77, 339] width 46 height 34
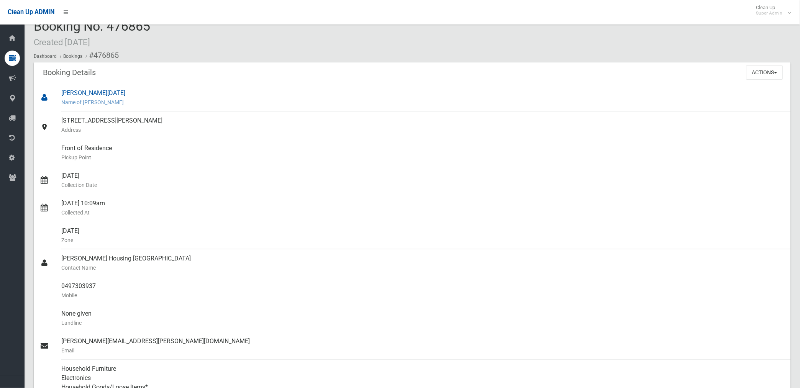
scroll to position [0, 0]
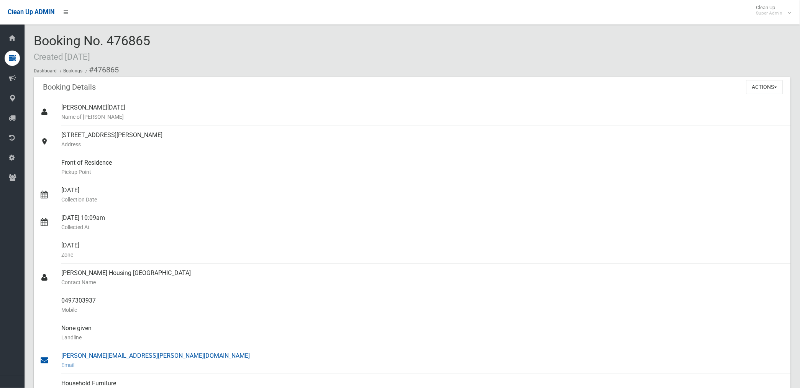
drag, startPoint x: 93, startPoint y: 66, endPoint x: 156, endPoint y: 357, distance: 297.6
copy section "476865 Booking Details Actions View Booking Edit Booking Clone Booking Add Book…"
click at [238, 124] on div "Angela Natale Name of Booker" at bounding box center [423, 112] width 724 height 28
click at [757, 83] on button "Actions" at bounding box center [765, 87] width 37 height 14
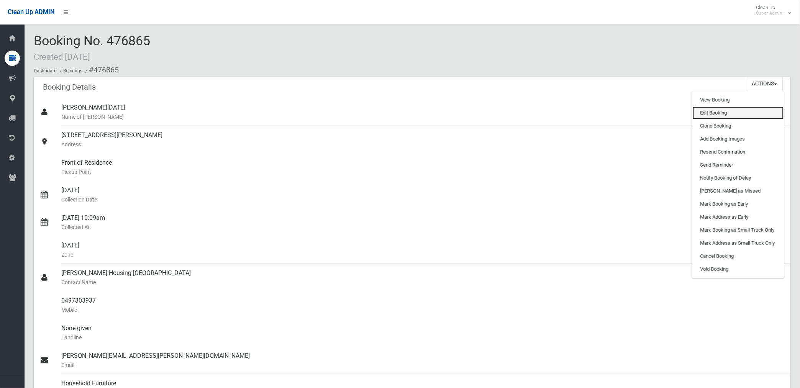
click at [708, 113] on link "Edit Booking" at bounding box center [738, 113] width 91 height 13
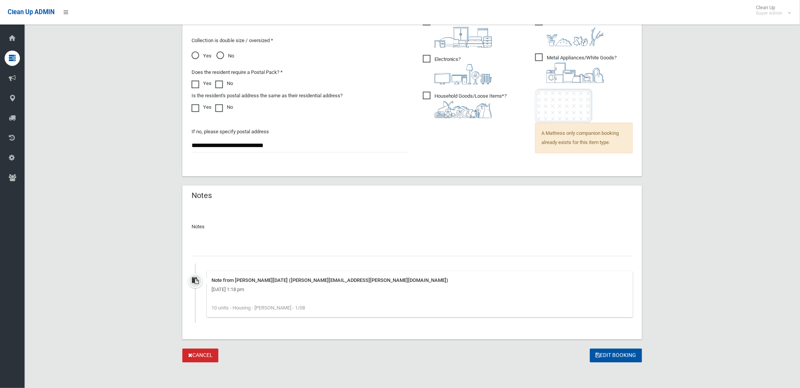
scroll to position [560, 0]
click at [263, 247] on input "text" at bounding box center [412, 248] width 441 height 14
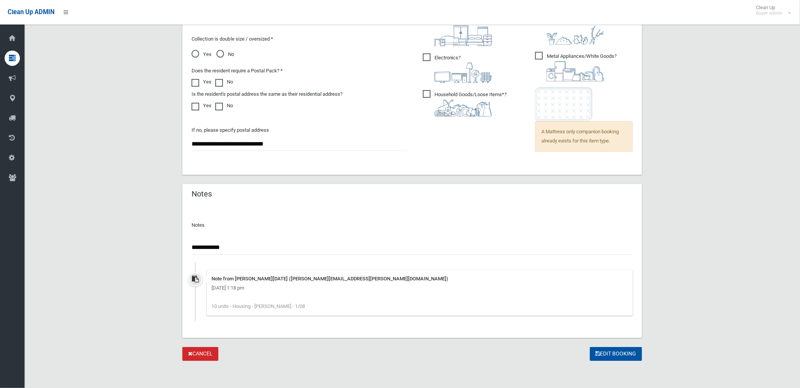
paste input "********"
type input "**********"
click at [619, 350] on button "Edit Booking" at bounding box center [616, 354] width 52 height 14
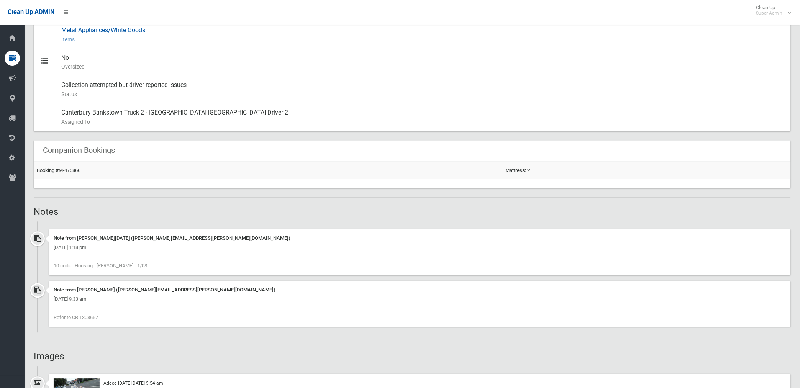
scroll to position [426, 0]
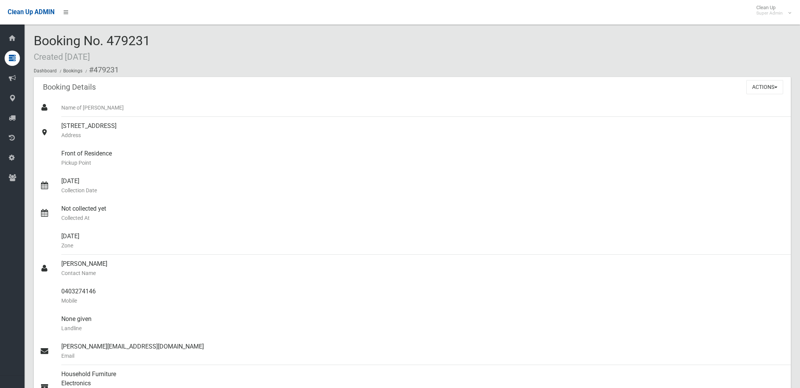
scroll to position [43, 0]
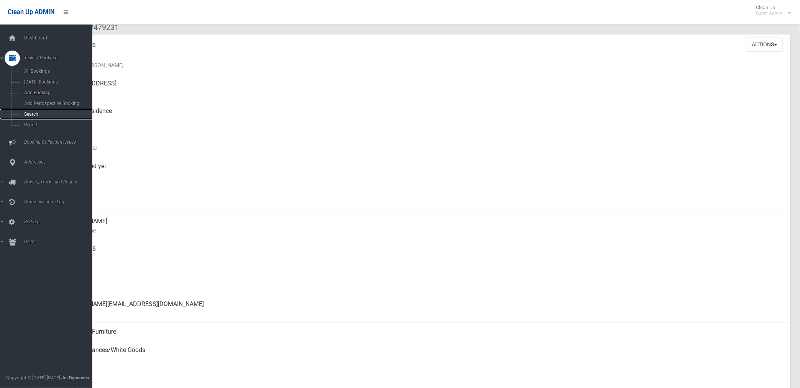
click at [34, 113] on span "Search" at bounding box center [57, 114] width 70 height 5
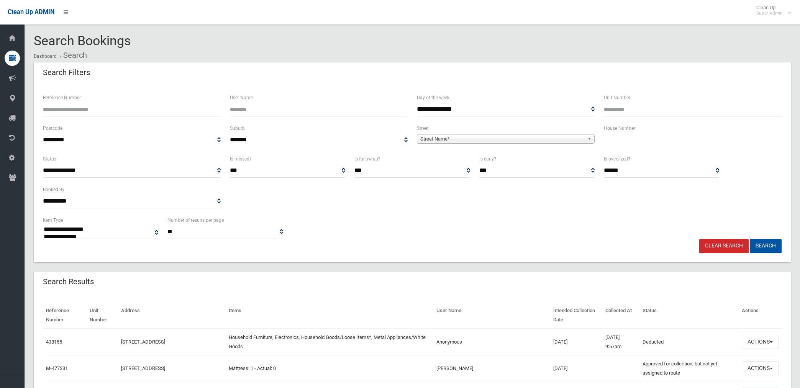
select select
click at [538, 140] on span "Street Name*" at bounding box center [502, 139] width 164 height 9
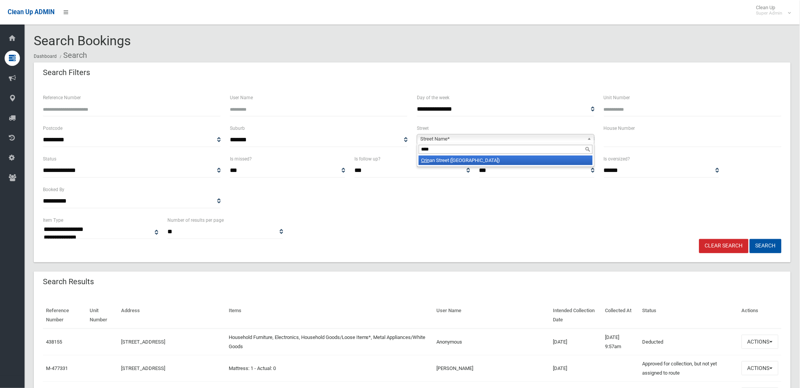
type input "****"
drag, startPoint x: 547, startPoint y: 160, endPoint x: 601, endPoint y: 142, distance: 57.2
click at [548, 159] on li "[GEOGRAPHIC_DATA] ([GEOGRAPHIC_DATA])" at bounding box center [506, 161] width 174 height 10
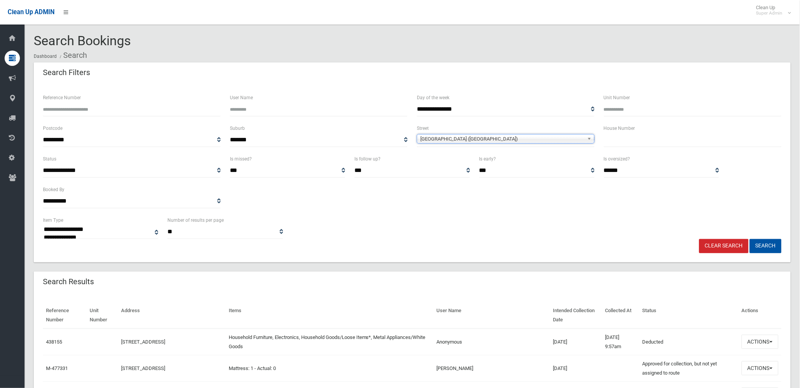
click at [624, 140] on input "text" at bounding box center [693, 140] width 178 height 14
type input "**"
click at [750, 239] on button "Search" at bounding box center [766, 246] width 32 height 14
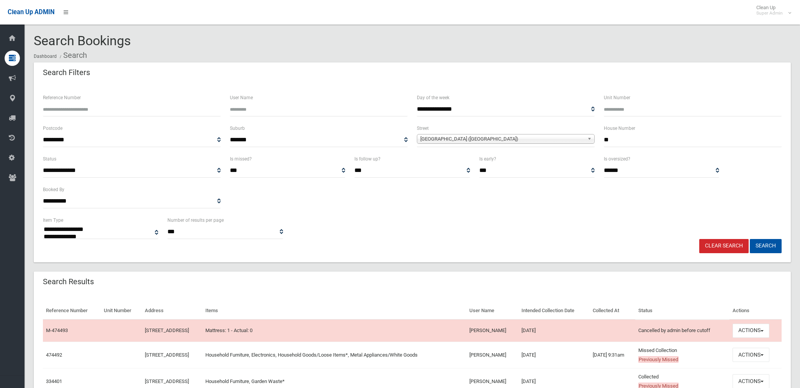
select select
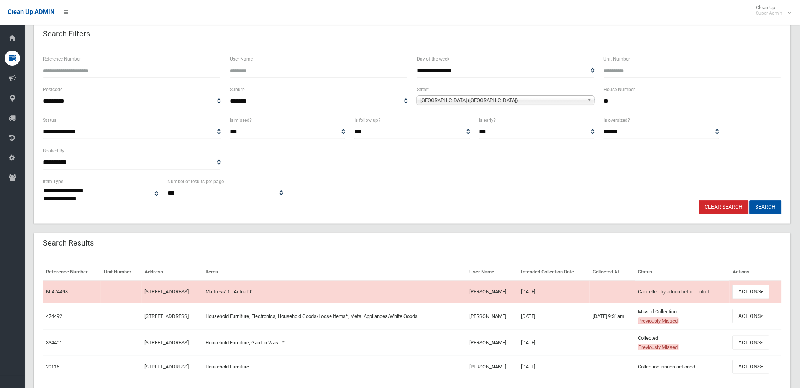
scroll to position [65, 0]
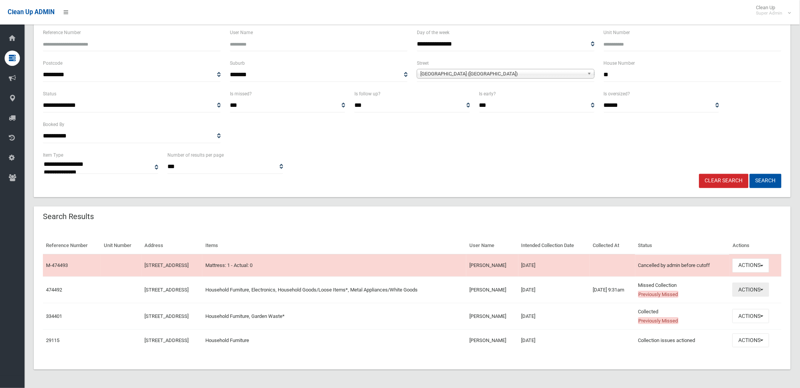
click at [760, 289] on button "Actions" at bounding box center [751, 290] width 37 height 14
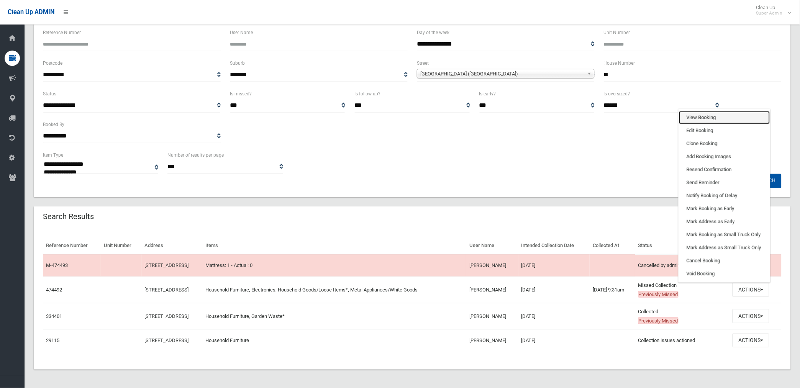
click at [711, 114] on link "View Booking" at bounding box center [724, 117] width 91 height 13
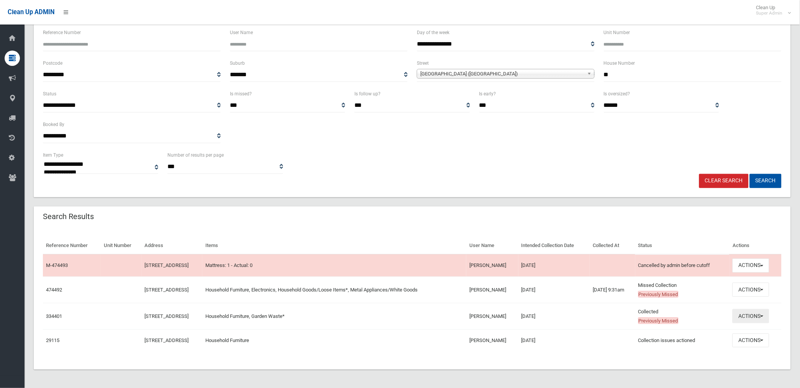
click at [758, 315] on button "Actions" at bounding box center [751, 316] width 37 height 14
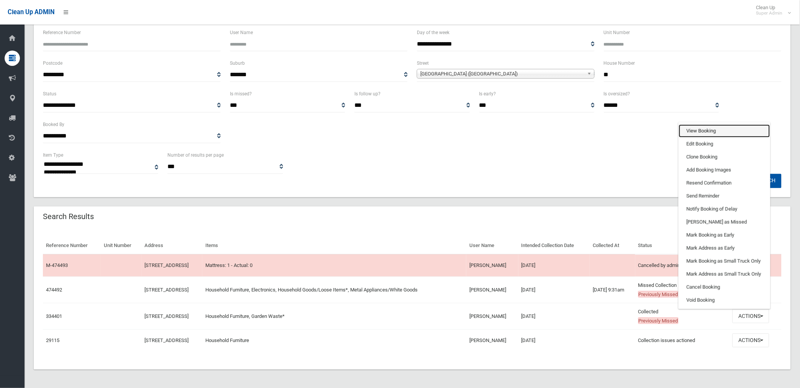
click at [711, 128] on link "View Booking" at bounding box center [724, 131] width 91 height 13
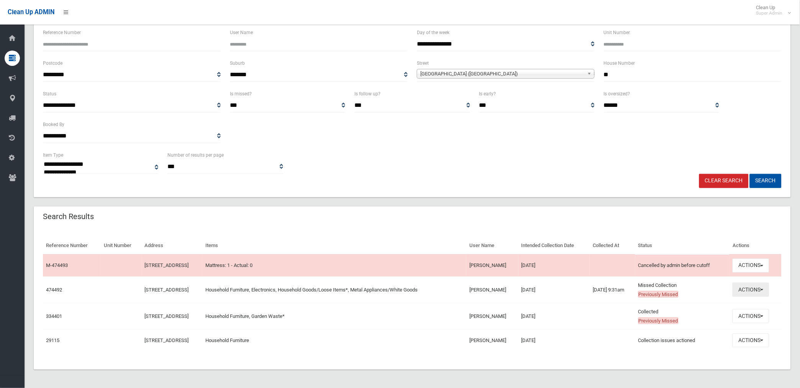
click at [752, 289] on button "Actions" at bounding box center [751, 290] width 37 height 14
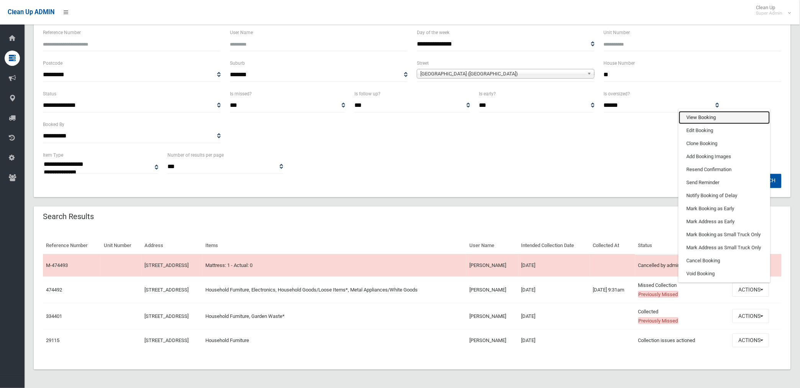
click at [707, 115] on link "View Booking" at bounding box center [724, 117] width 91 height 13
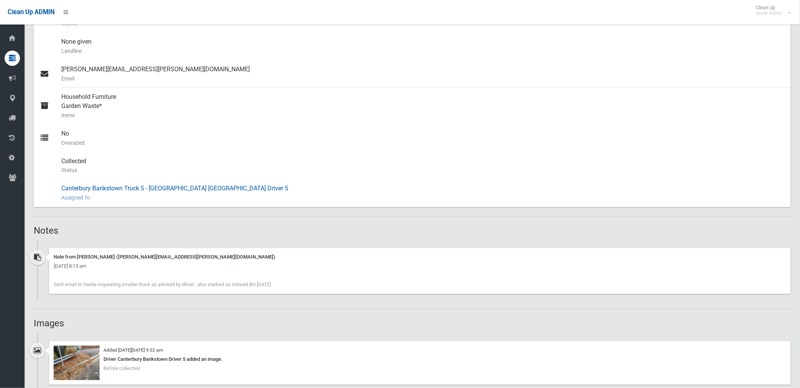
scroll to position [298, 0]
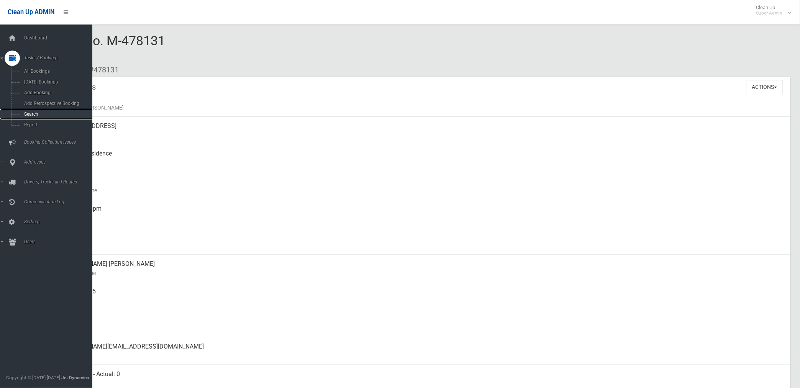
click at [30, 113] on span "Search" at bounding box center [57, 114] width 70 height 5
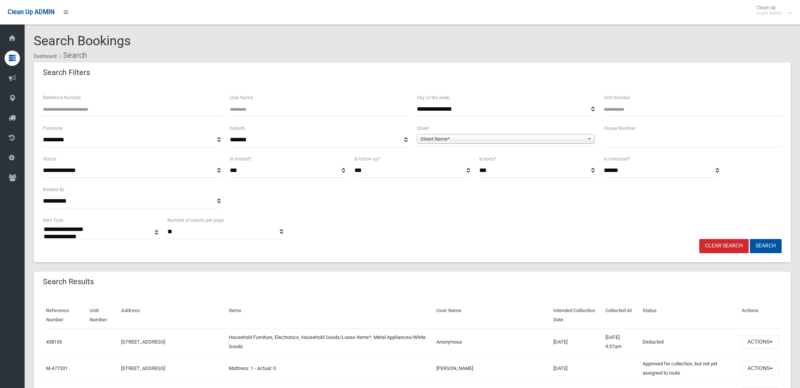
select select
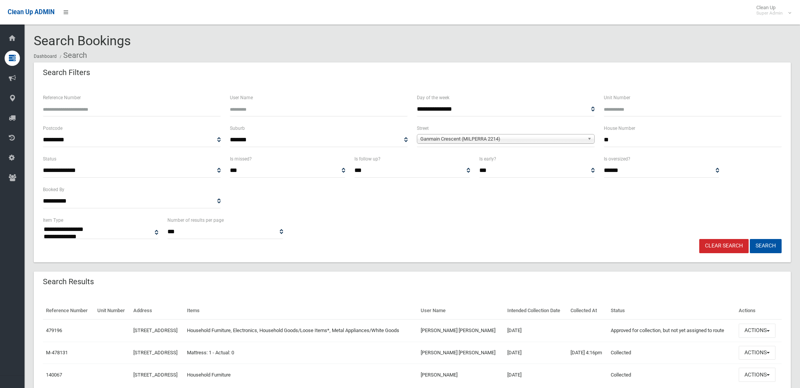
select select
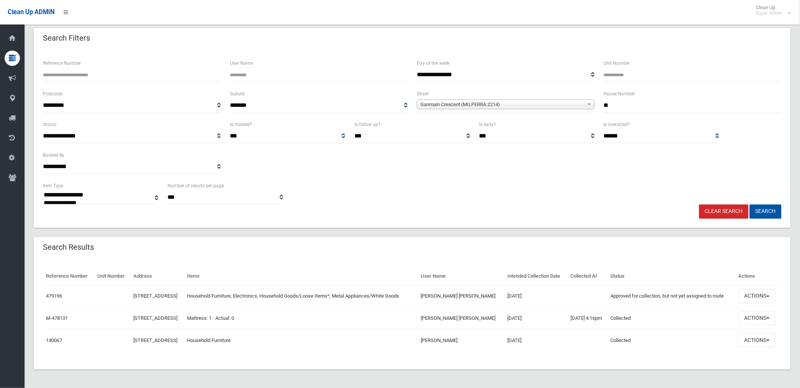
scroll to position [34, 0]
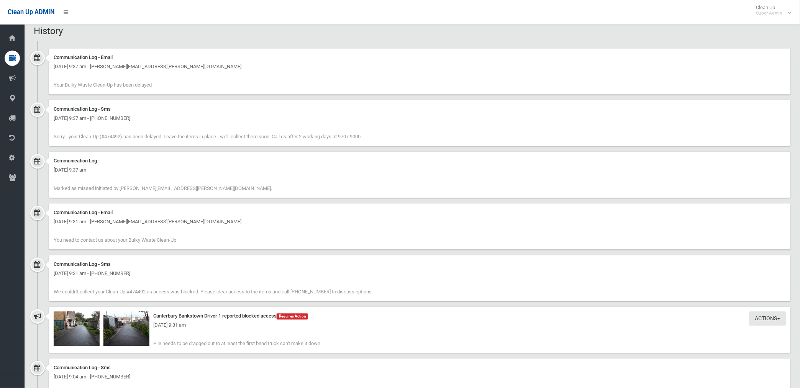
scroll to position [511, 0]
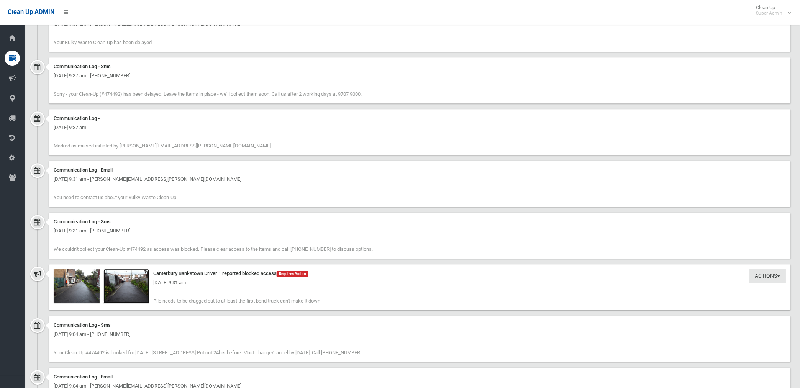
click at [133, 288] on img at bounding box center [126, 286] width 46 height 34
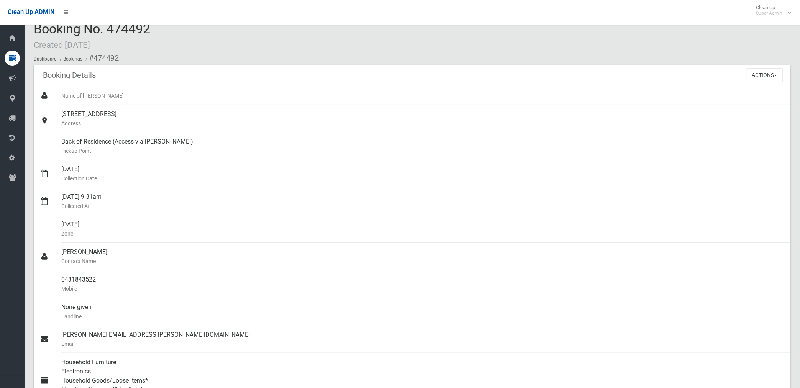
scroll to position [0, 0]
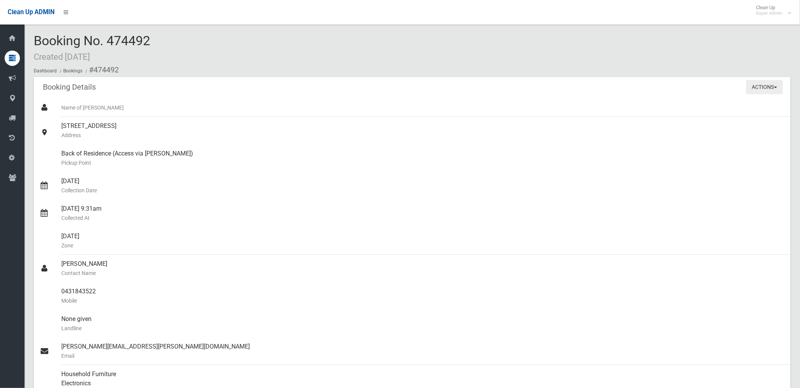
click at [757, 87] on button "Actions" at bounding box center [765, 87] width 37 height 14
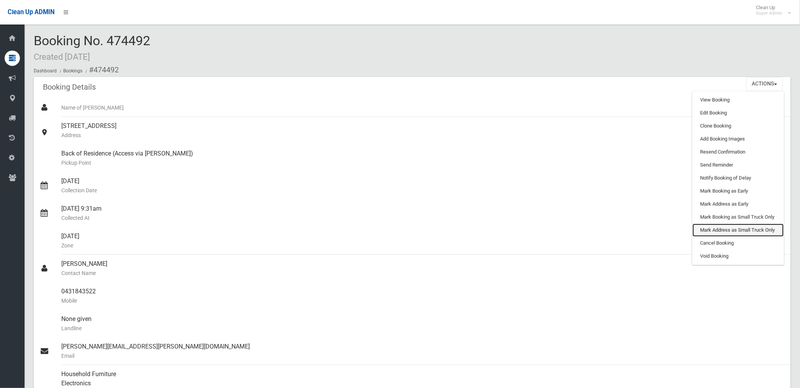
click at [730, 228] on link "Mark Address as Small Truck Only" at bounding box center [738, 230] width 91 height 13
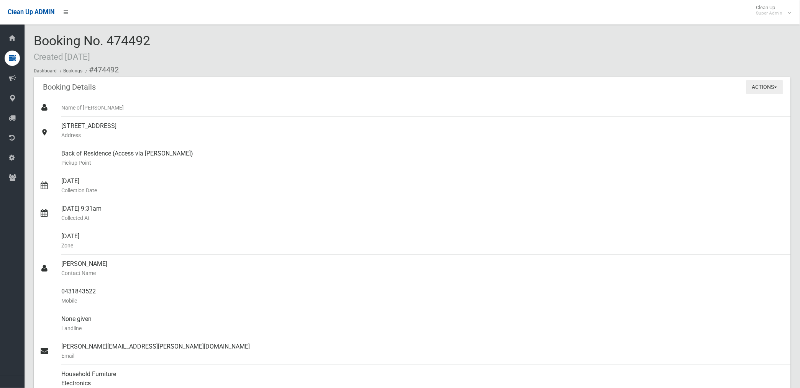
click at [756, 87] on button "Actions" at bounding box center [765, 87] width 37 height 14
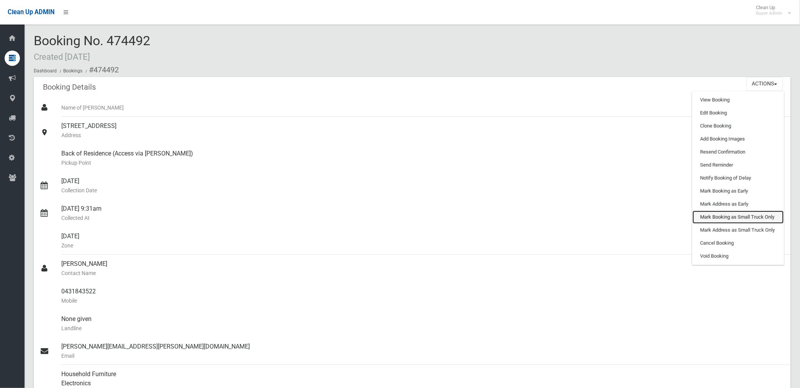
click at [719, 219] on link "Mark Booking as Small Truck Only" at bounding box center [738, 217] width 91 height 13
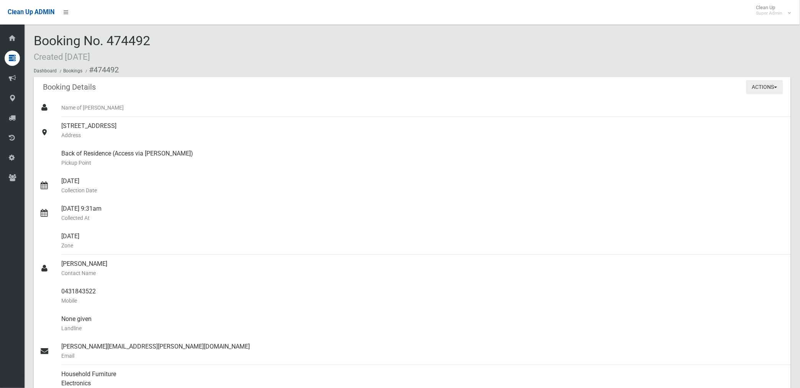
click at [767, 87] on button "Actions" at bounding box center [765, 87] width 37 height 14
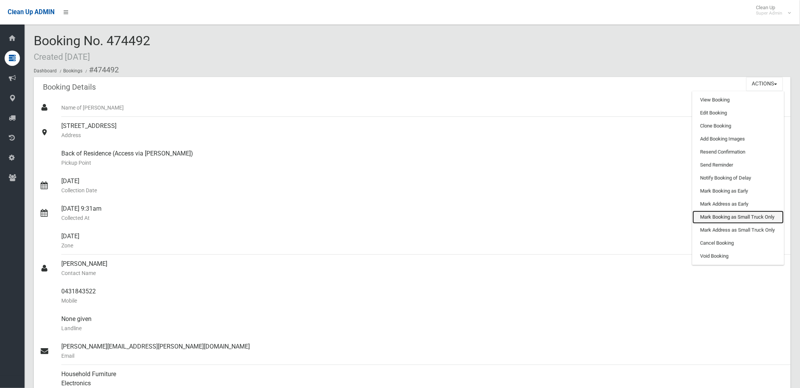
click at [729, 217] on link "Mark Booking as Small Truck Only" at bounding box center [738, 217] width 91 height 13
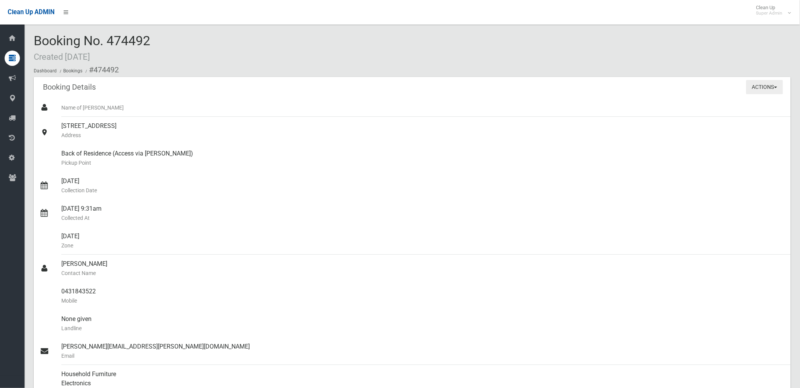
click at [757, 87] on button "Actions" at bounding box center [765, 87] width 37 height 14
click at [768, 89] on button "Actions" at bounding box center [765, 87] width 37 height 14
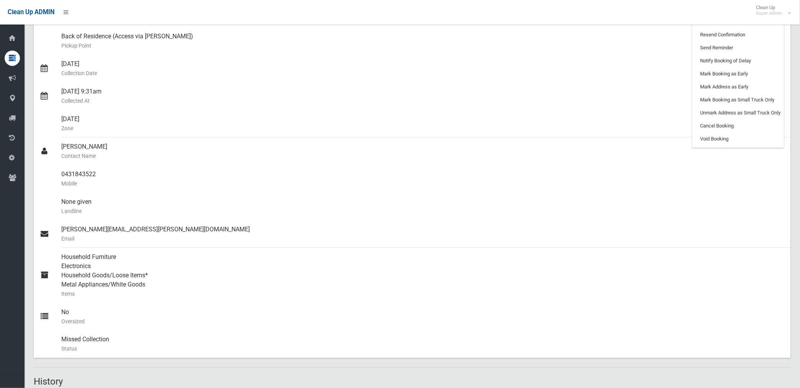
scroll to position [43, 0]
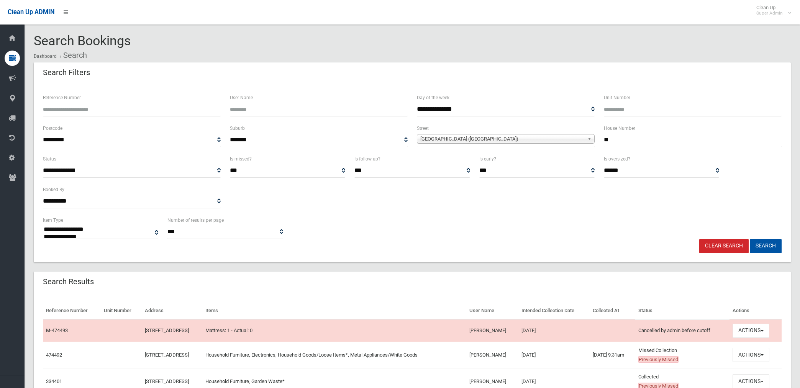
select select
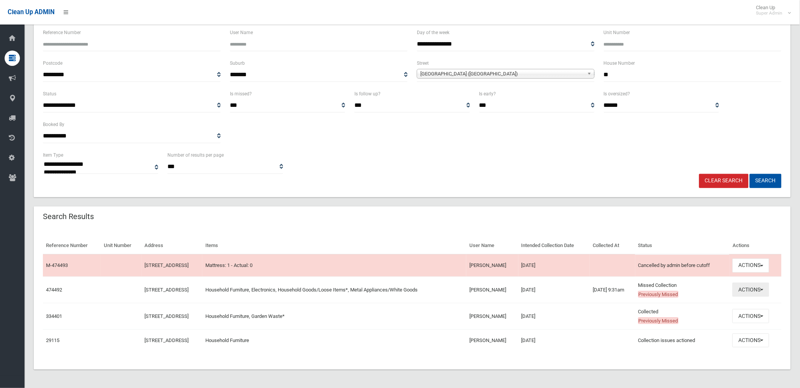
click at [747, 289] on button "Actions" at bounding box center [751, 290] width 37 height 14
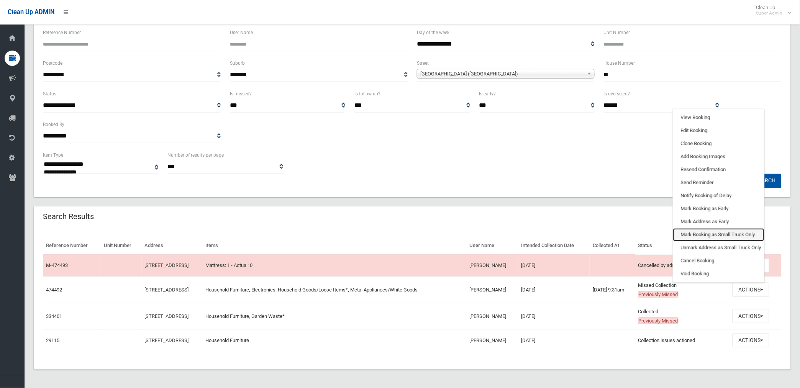
click at [719, 234] on link "Mark Booking as Small Truck Only" at bounding box center [718, 234] width 91 height 13
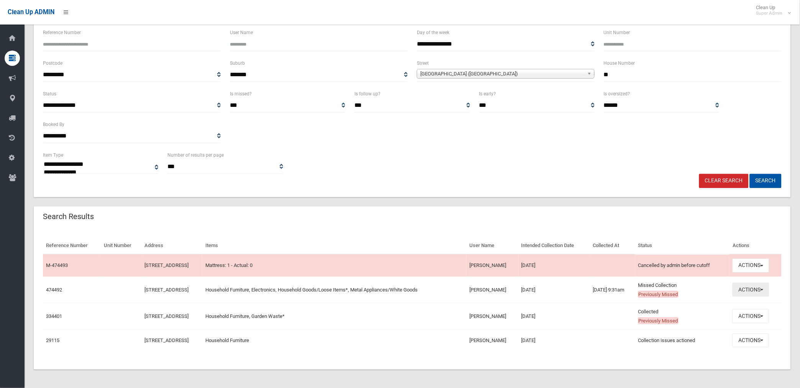
click at [747, 289] on button "Actions" at bounding box center [751, 290] width 37 height 14
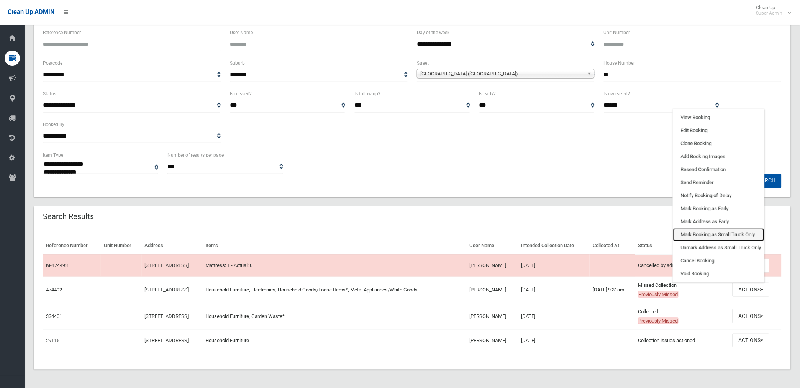
click at [714, 235] on link "Mark Booking as Small Truck Only" at bounding box center [718, 234] width 91 height 13
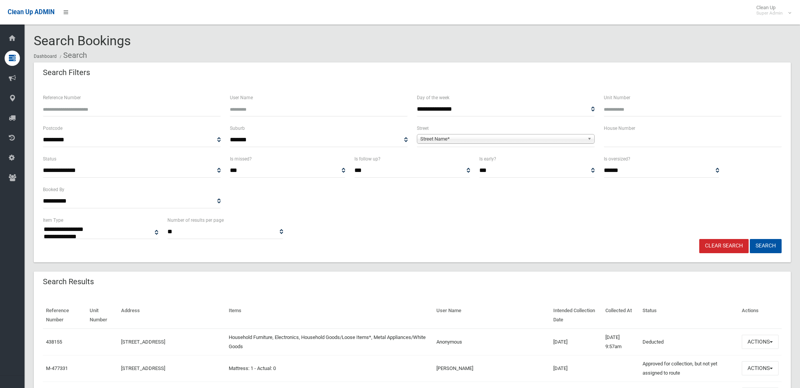
select select
click at [144, 110] on input "Reference Number" at bounding box center [132, 109] width 178 height 14
click at [128, 108] on input "Reference Number" at bounding box center [132, 109] width 178 height 14
type input "******"
click at [750, 239] on button "Search" at bounding box center [766, 246] width 32 height 14
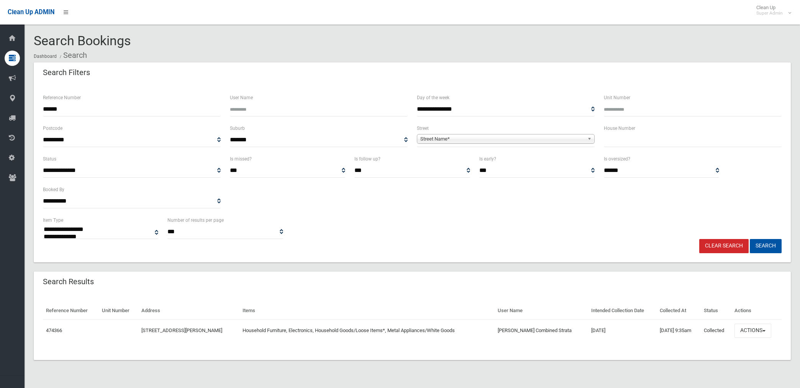
select select
click at [749, 330] on button "Actions" at bounding box center [753, 331] width 37 height 14
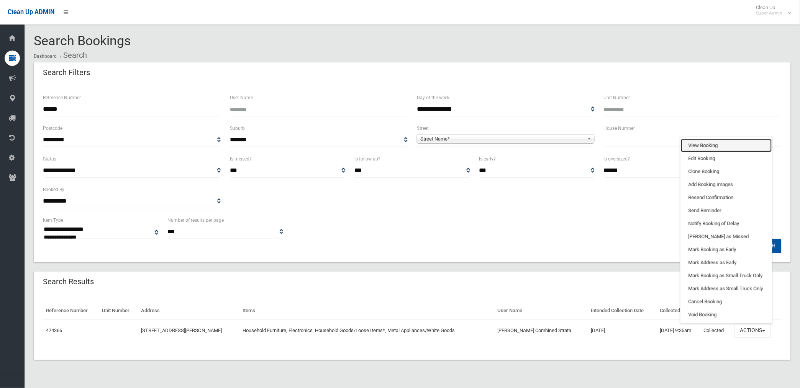
click at [707, 144] on link "View Booking" at bounding box center [726, 145] width 91 height 13
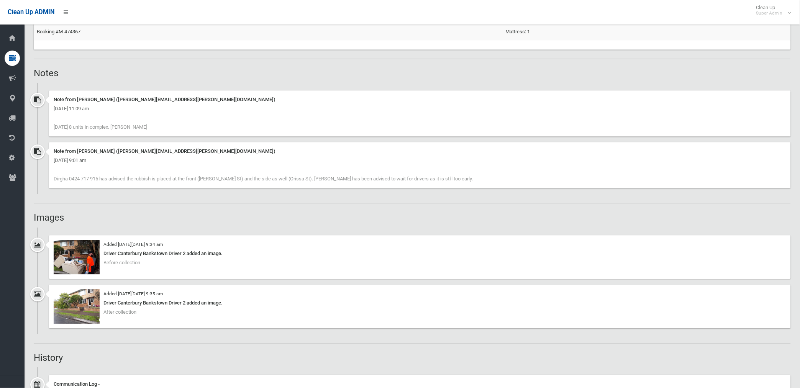
scroll to position [553, 0]
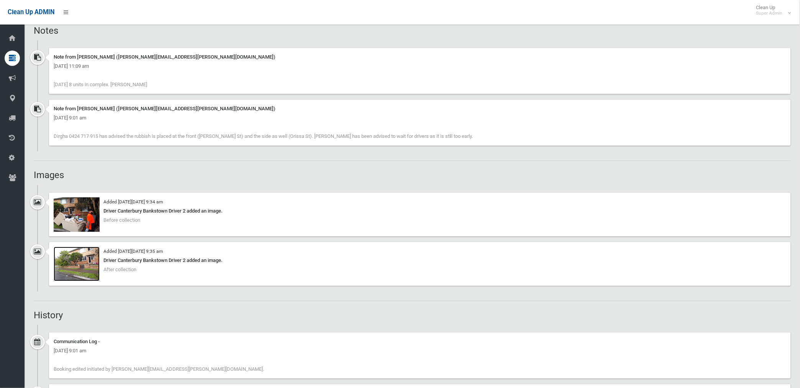
click at [86, 262] on img at bounding box center [77, 264] width 46 height 34
click at [64, 225] on img at bounding box center [77, 214] width 46 height 34
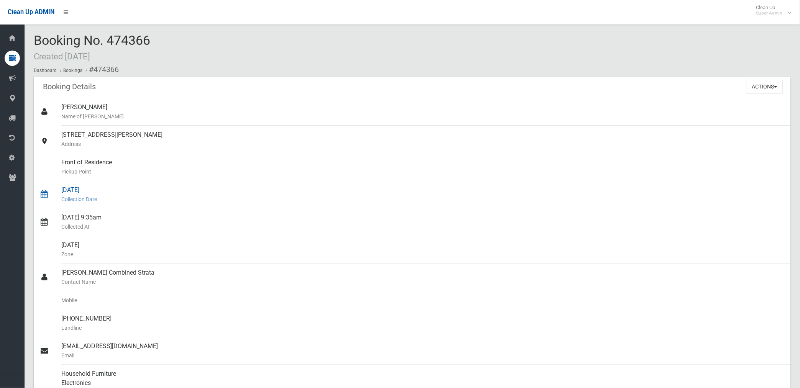
scroll to position [0, 0]
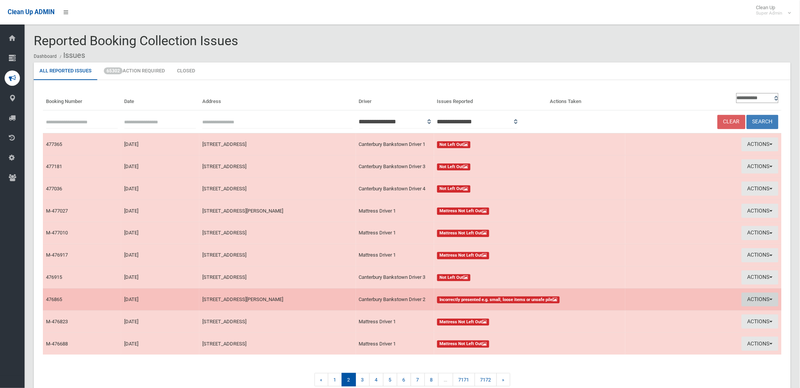
click at [757, 297] on button "Actions" at bounding box center [760, 300] width 37 height 14
click at [642, 300] on button "Actions" at bounding box center [647, 300] width 37 height 14
click at [760, 301] on button "Actions" at bounding box center [760, 300] width 37 height 14
click at [650, 330] on link "Take Action" at bounding box center [674, 328] width 91 height 13
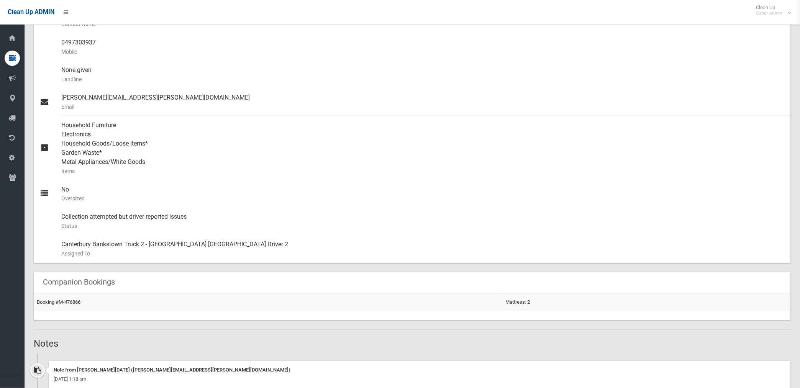
scroll to position [255, 0]
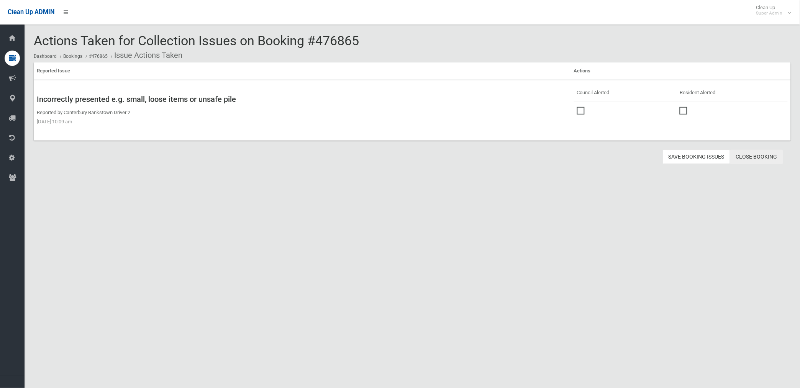
click at [759, 156] on link "Close Booking" at bounding box center [756, 157] width 53 height 14
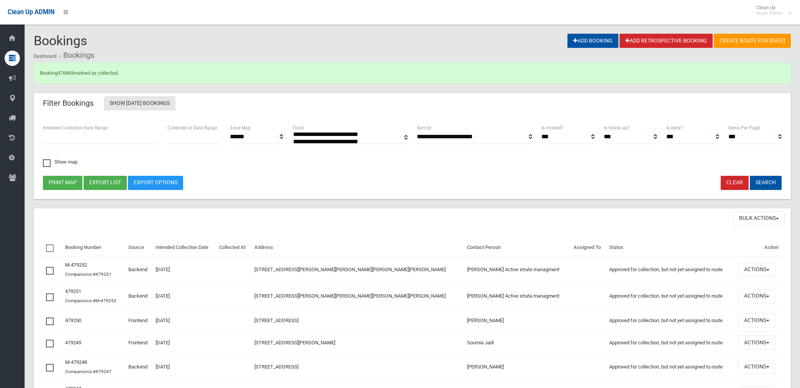
select select
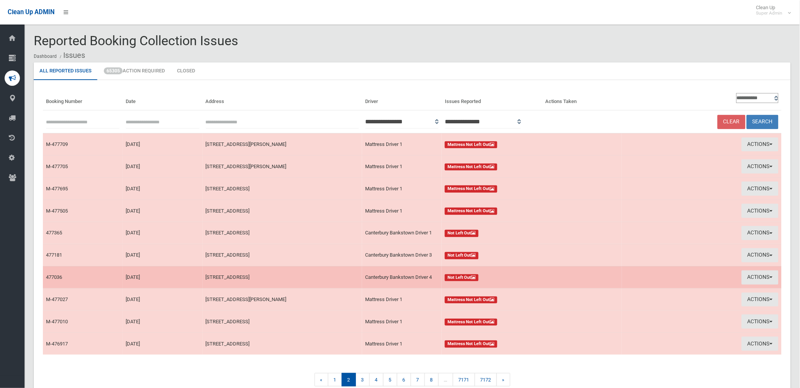
scroll to position [39, 0]
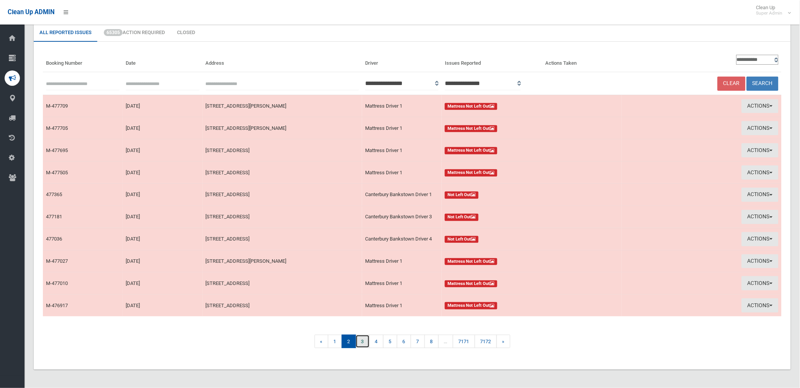
click at [359, 342] on link "3" at bounding box center [363, 341] width 14 height 13
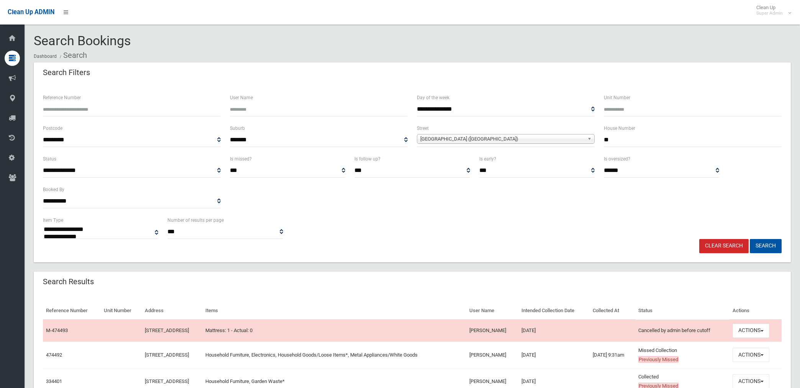
select select
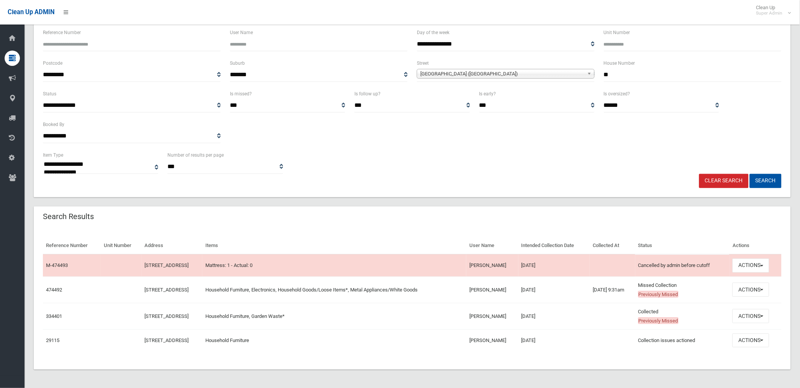
scroll to position [65, 0]
click at [755, 289] on button "Actions" at bounding box center [751, 290] width 37 height 14
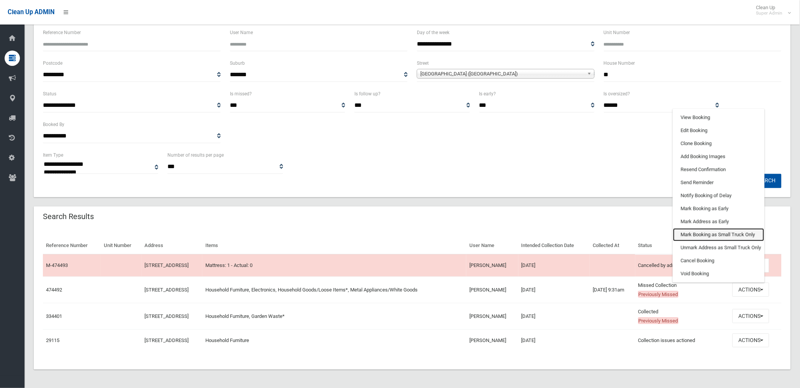
click at [716, 235] on link "Mark Booking as Small Truck Only" at bounding box center [718, 234] width 91 height 13
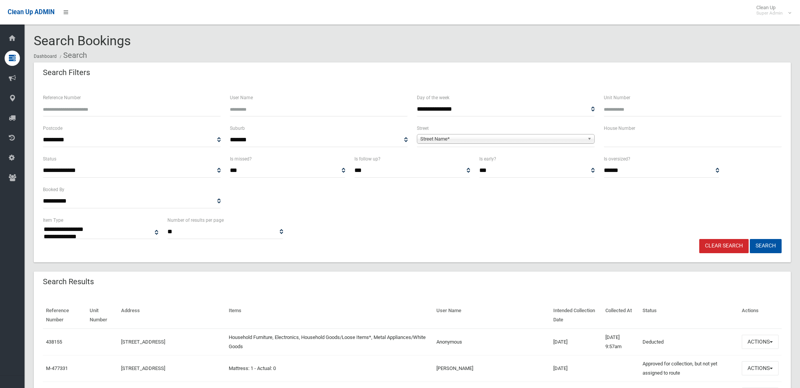
select select
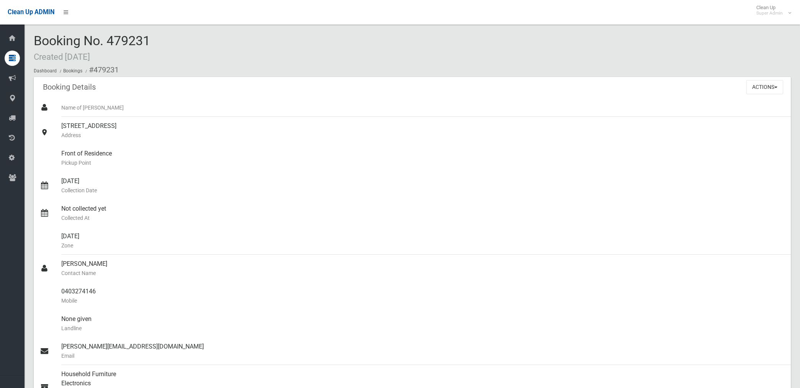
scroll to position [43, 0]
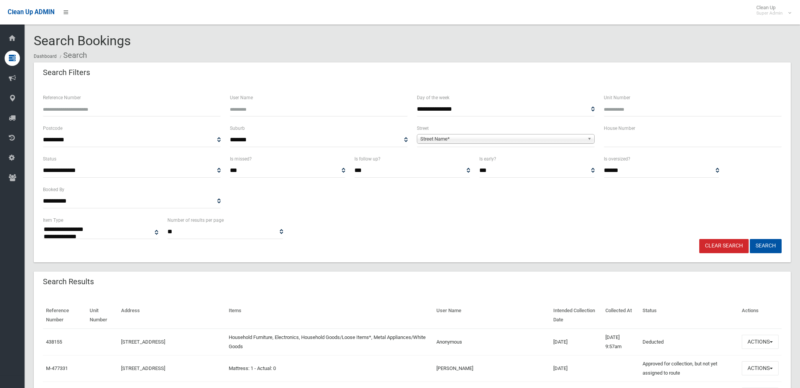
select select
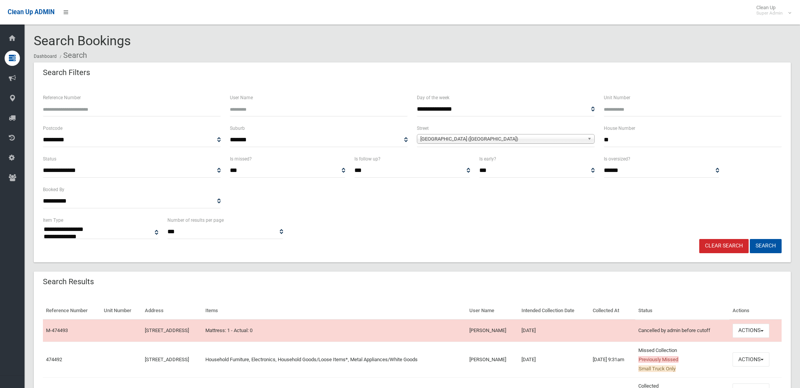
select select
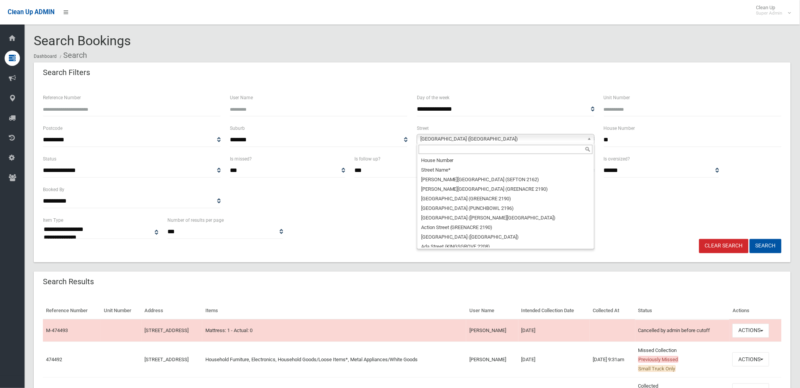
click at [463, 137] on span "Crinan Street (HURLSTONE PARK 2193)" at bounding box center [502, 139] width 164 height 9
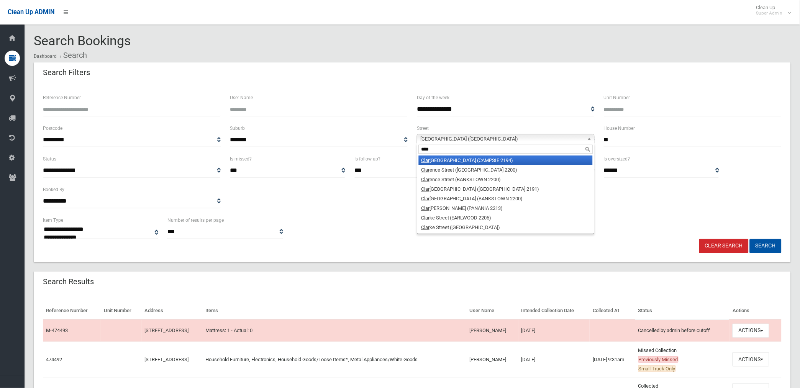
type input "****"
click at [481, 155] on div "****" at bounding box center [505, 149] width 177 height 12
click at [523, 158] on li "Clar emont Street (CAMPSIE 2194)" at bounding box center [506, 161] width 174 height 10
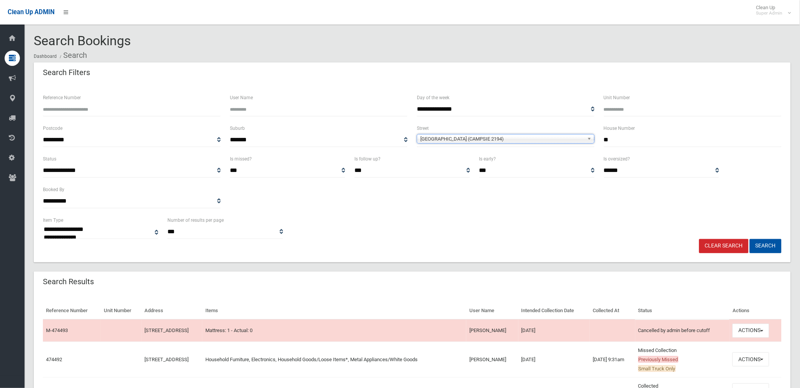
click at [633, 142] on input "**" at bounding box center [693, 140] width 178 height 14
type input "*"
type input "**"
click at [750, 239] on button "Search" at bounding box center [766, 246] width 32 height 14
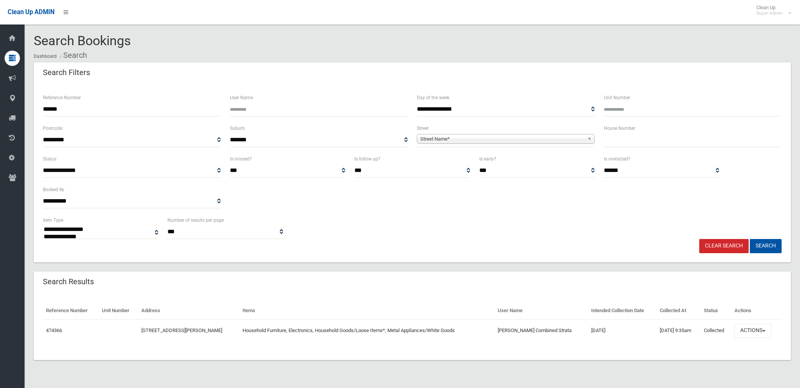
select select
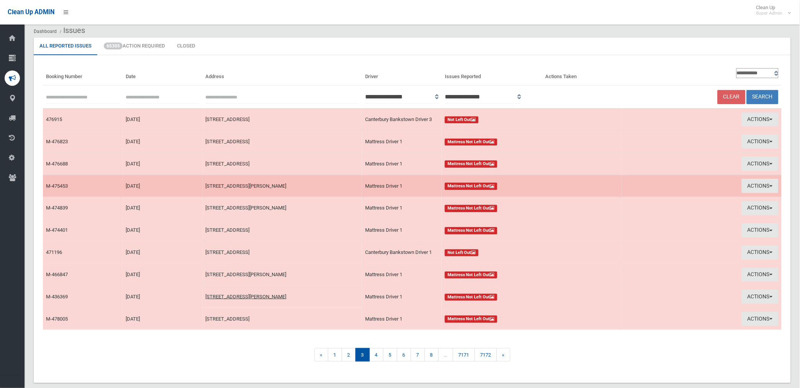
scroll to position [39, 0]
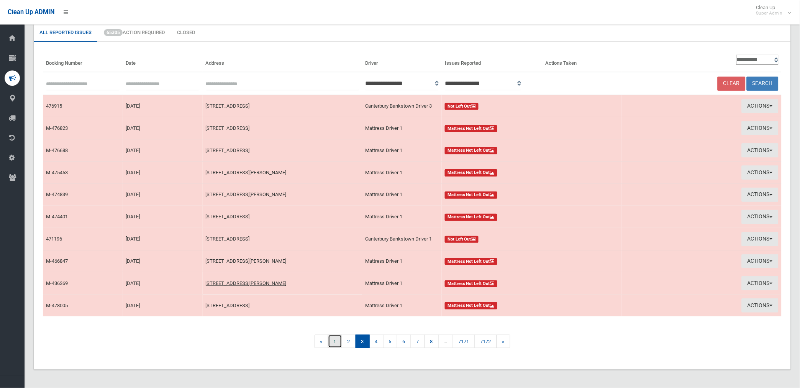
click link "1"
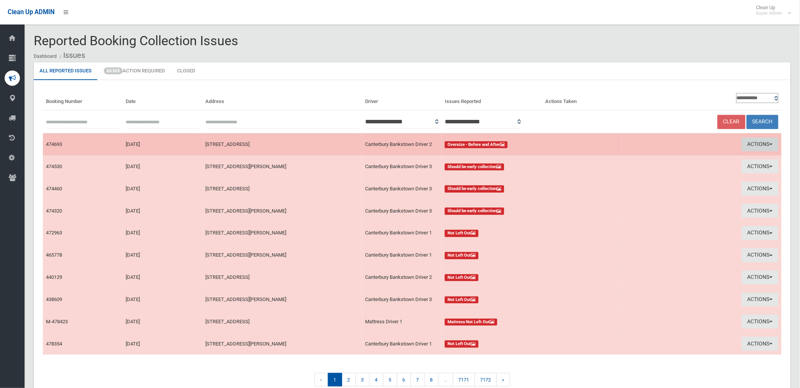
click at [765, 142] on button "Actions" at bounding box center [760, 145] width 37 height 14
click at [643, 159] on link "View Booking" at bounding box center [670, 160] width 91 height 13
click at [755, 141] on button "Actions" at bounding box center [760, 145] width 37 height 14
click at [637, 174] on link "Take Action" at bounding box center [670, 173] width 91 height 13
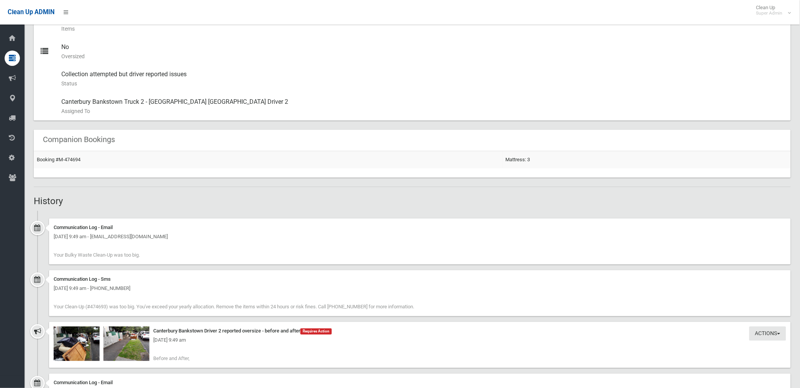
scroll to position [383, 0]
click at [98, 341] on div "[DATE] 9:49 am" at bounding box center [420, 339] width 733 height 9
click at [92, 339] on div "[DATE] 9:49 am" at bounding box center [420, 339] width 733 height 9
click at [79, 350] on img at bounding box center [77, 343] width 46 height 34
click at [136, 346] on img at bounding box center [126, 343] width 46 height 34
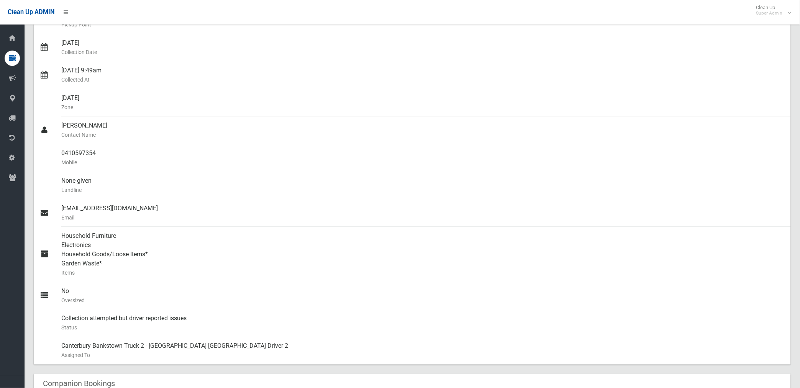
scroll to position [128, 0]
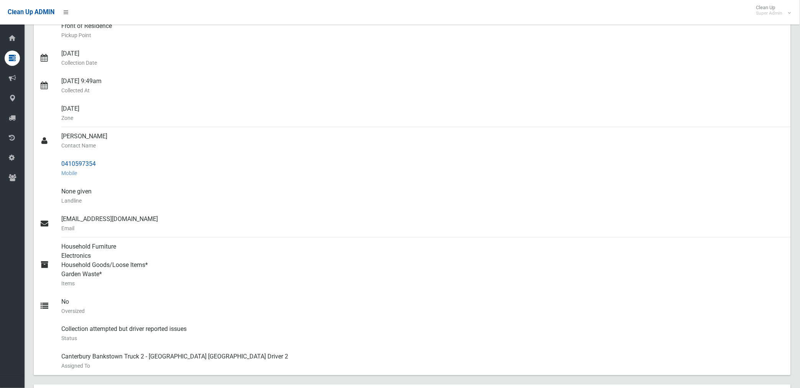
drag, startPoint x: 62, startPoint y: 164, endPoint x: 98, endPoint y: 163, distance: 36.0
click at [98, 163] on div "0410597354 Mobile" at bounding box center [423, 169] width 724 height 28
drag, startPoint x: 98, startPoint y: 163, endPoint x: 84, endPoint y: 163, distance: 13.4
copy div "0410597354"
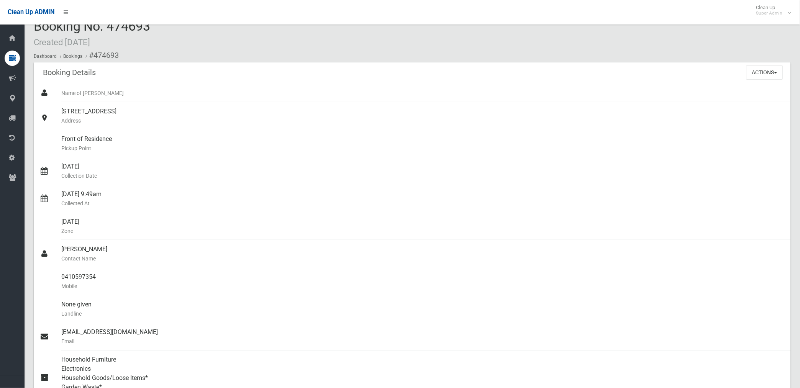
scroll to position [0, 0]
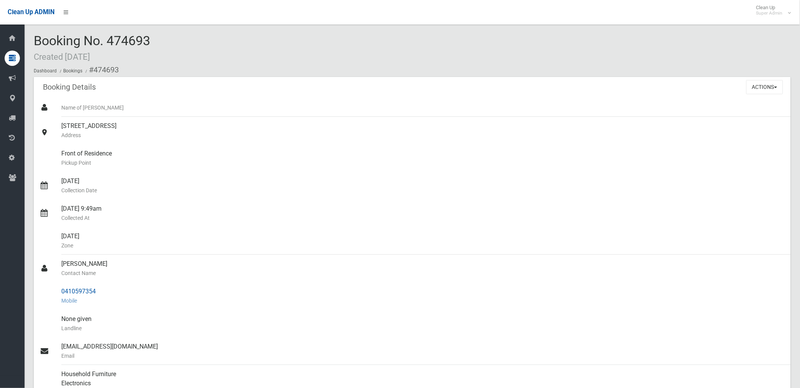
drag, startPoint x: 95, startPoint y: 67, endPoint x: 100, endPoint y: 288, distance: 221.6
copy section "474693 Booking Details Actions View Booking Edit Booking Clone Booking Add Book…"
click at [235, 172] on div "15/08/2025 Collection Date" at bounding box center [423, 186] width 724 height 28
drag, startPoint x: 760, startPoint y: 85, endPoint x: 758, endPoint y: 89, distance: 4.3
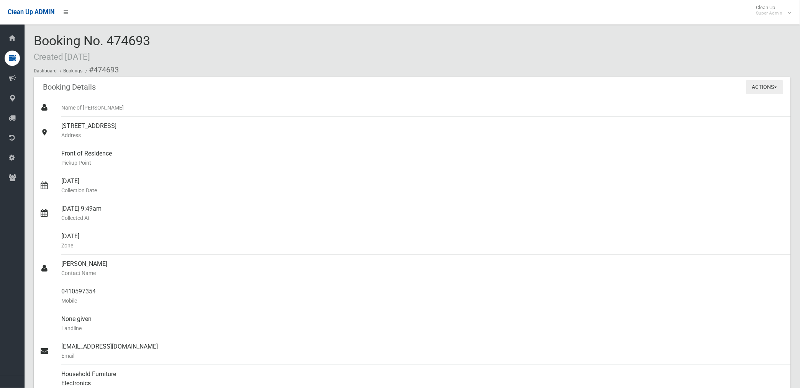
click at [760, 85] on button "Actions" at bounding box center [765, 87] width 37 height 14
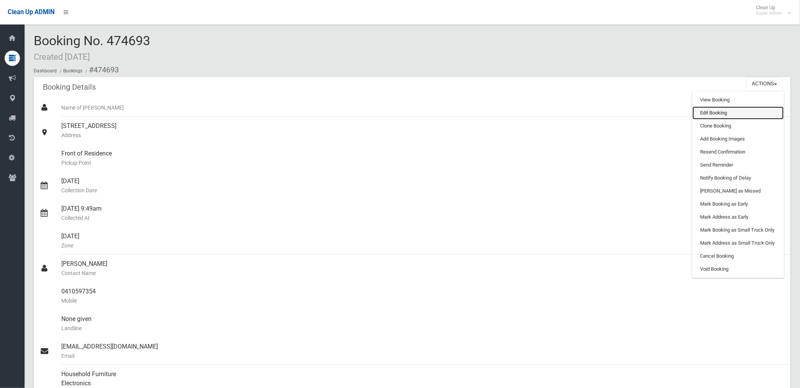
click at [697, 116] on link "Edit Booking" at bounding box center [738, 113] width 91 height 13
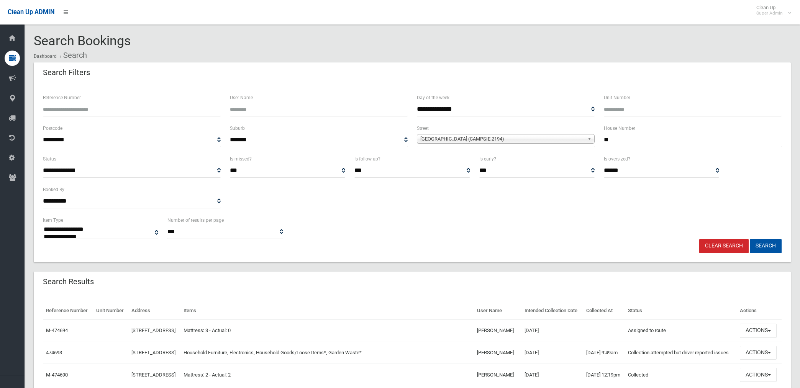
select select
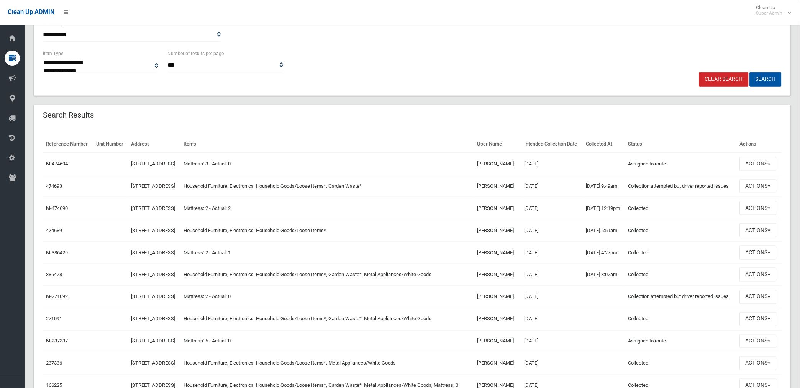
scroll to position [170, 0]
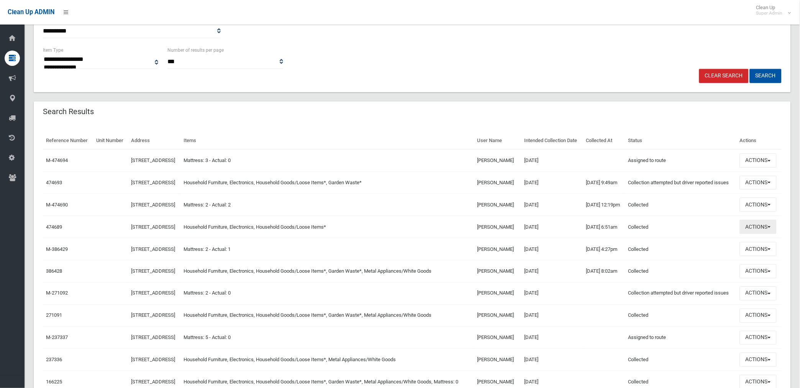
click at [760, 234] on button "Actions" at bounding box center [758, 227] width 37 height 14
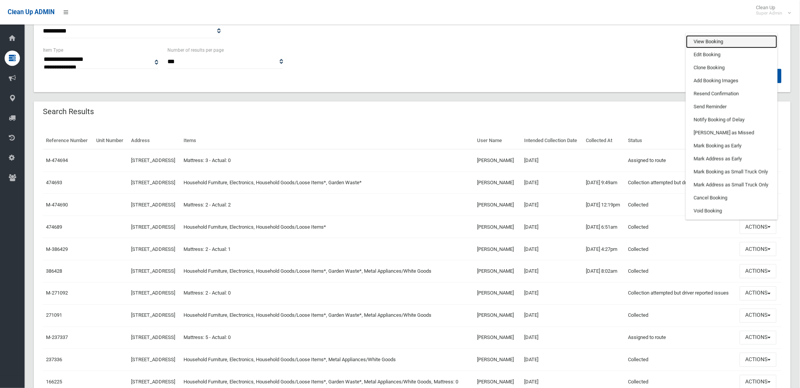
click at [719, 48] on link "View Booking" at bounding box center [731, 41] width 91 height 13
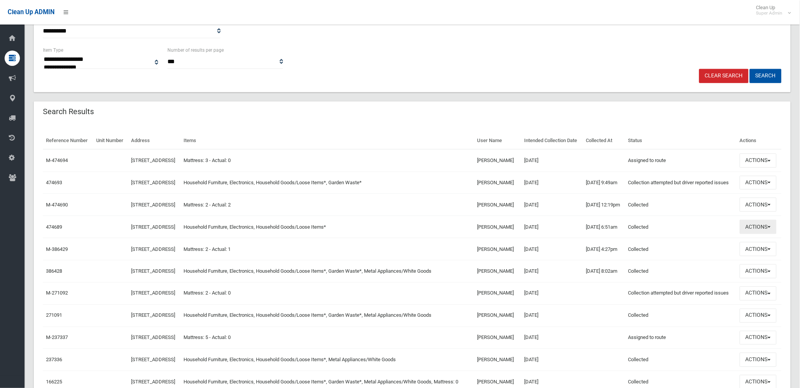
click at [757, 234] on button "Actions" at bounding box center [758, 227] width 37 height 14
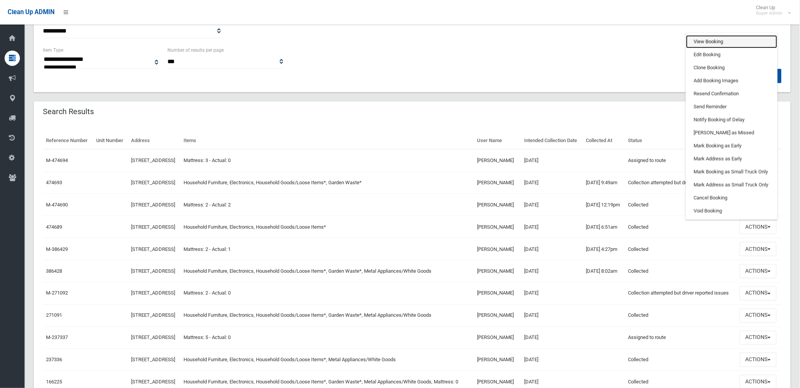
click at [711, 48] on link "View Booking" at bounding box center [731, 41] width 91 height 13
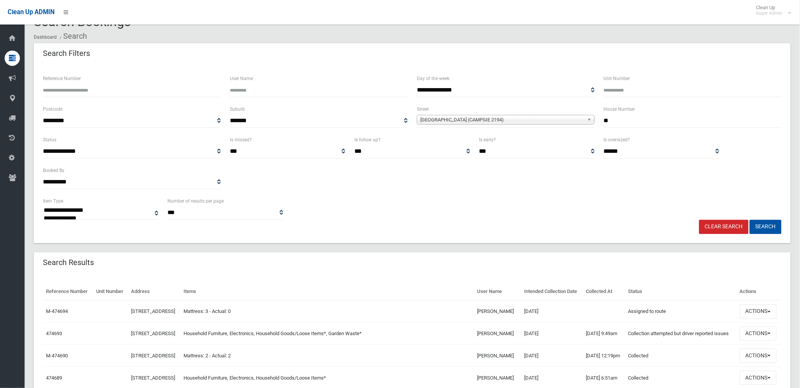
scroll to position [0, 0]
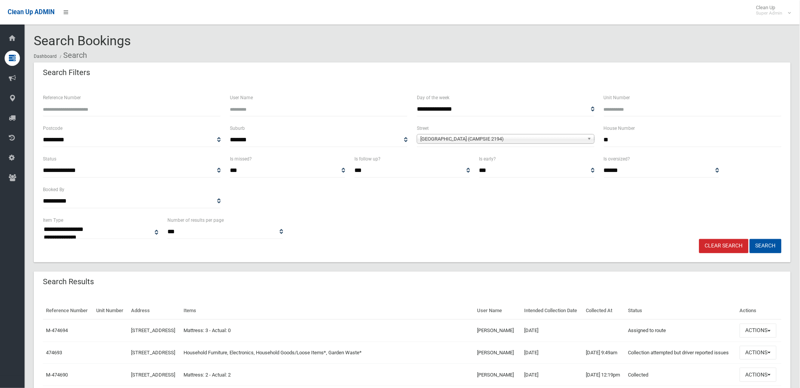
click at [622, 137] on input "**" at bounding box center [693, 140] width 178 height 14
type input "**"
click at [750, 239] on button "Search" at bounding box center [766, 246] width 32 height 14
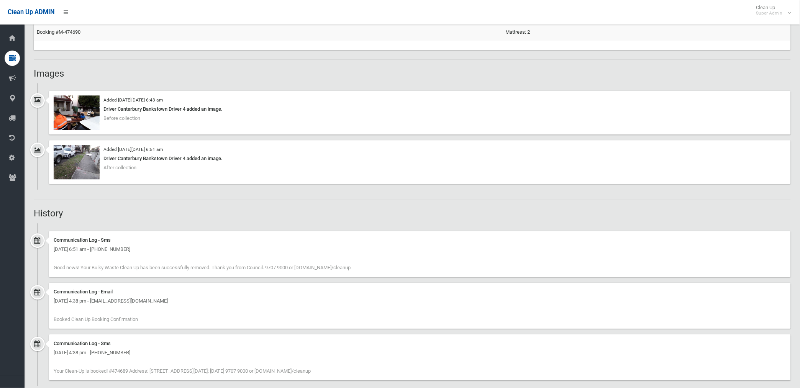
scroll to position [513, 0]
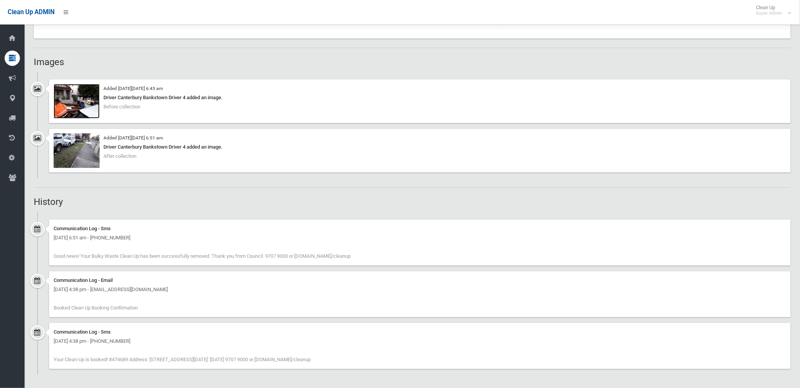
click at [62, 101] on img at bounding box center [77, 101] width 46 height 34
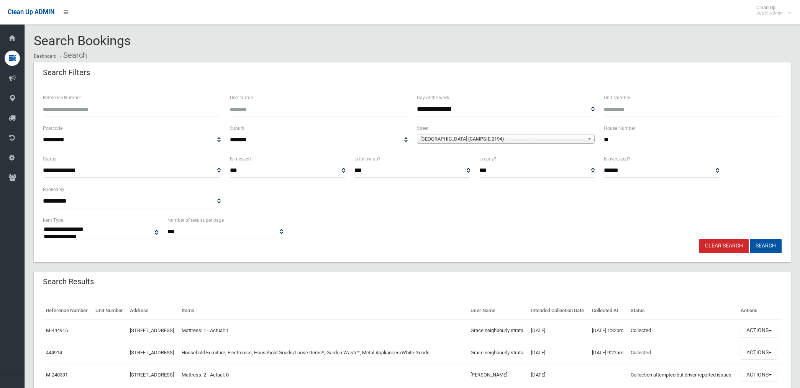
select select
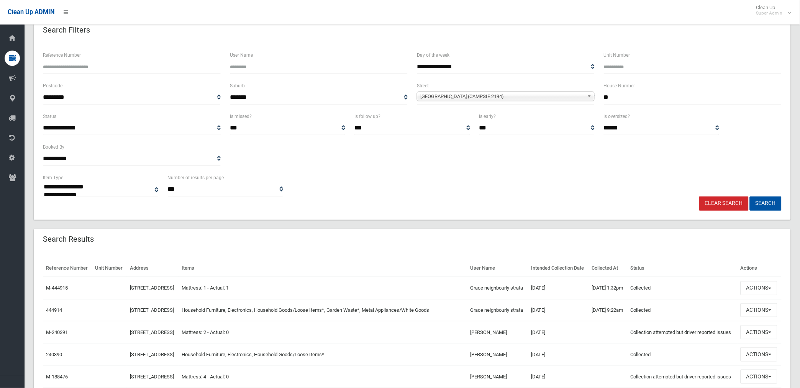
scroll to position [85, 0]
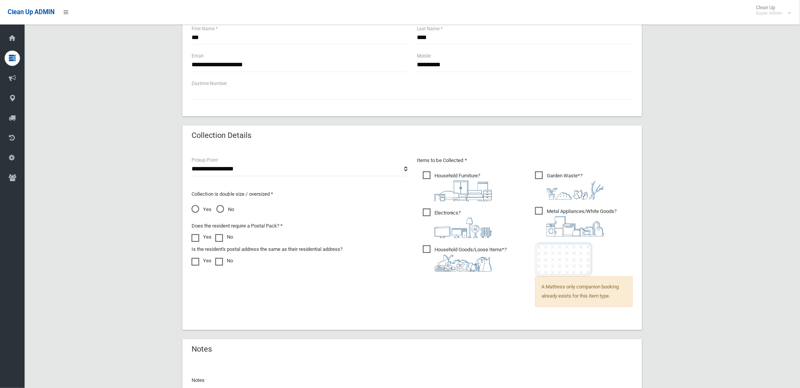
scroll to position [493, 0]
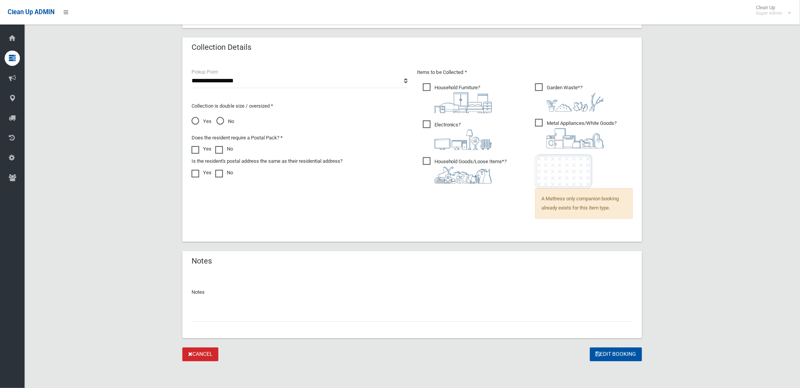
click at [207, 319] on input "text" at bounding box center [412, 315] width 441 height 14
type input "*"
click at [192, 311] on input "**********" at bounding box center [412, 315] width 441 height 14
type input "**********"
click at [604, 351] on button "Edit Booking" at bounding box center [616, 355] width 52 height 14
